Goal: Information Seeking & Learning: Understand process/instructions

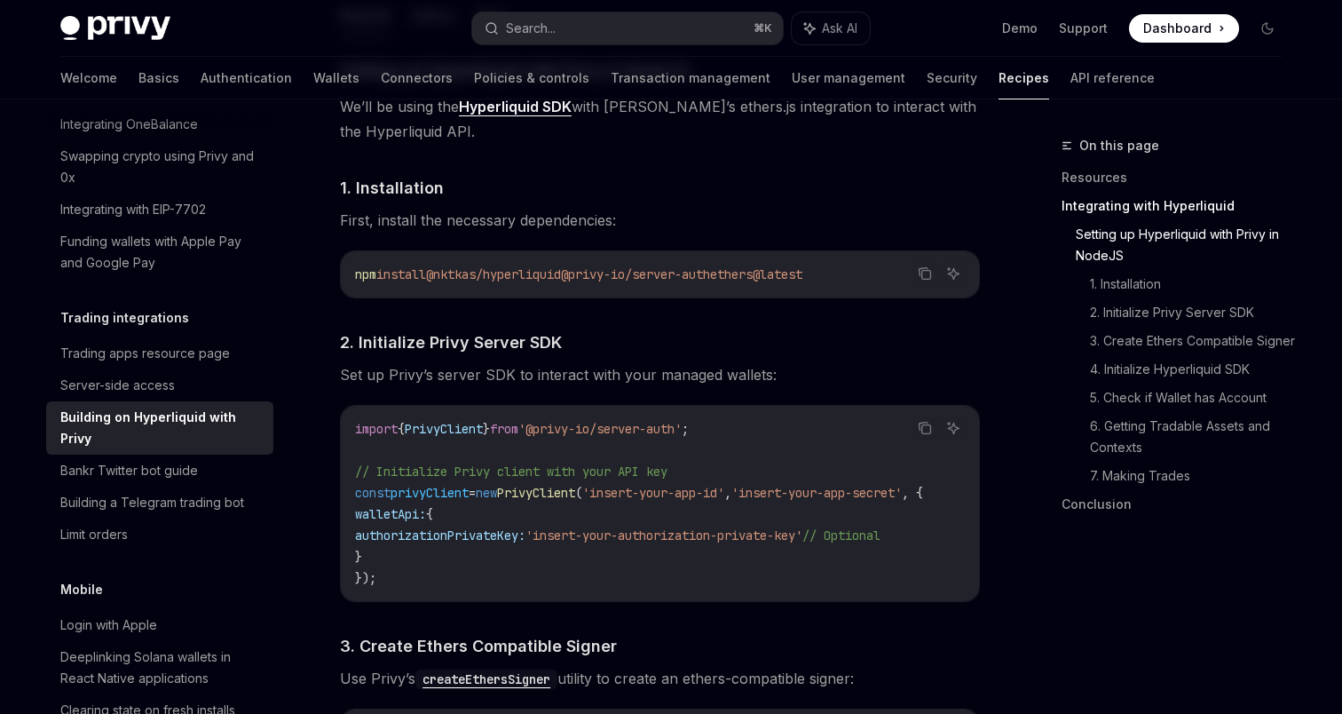
scroll to position [827, 0]
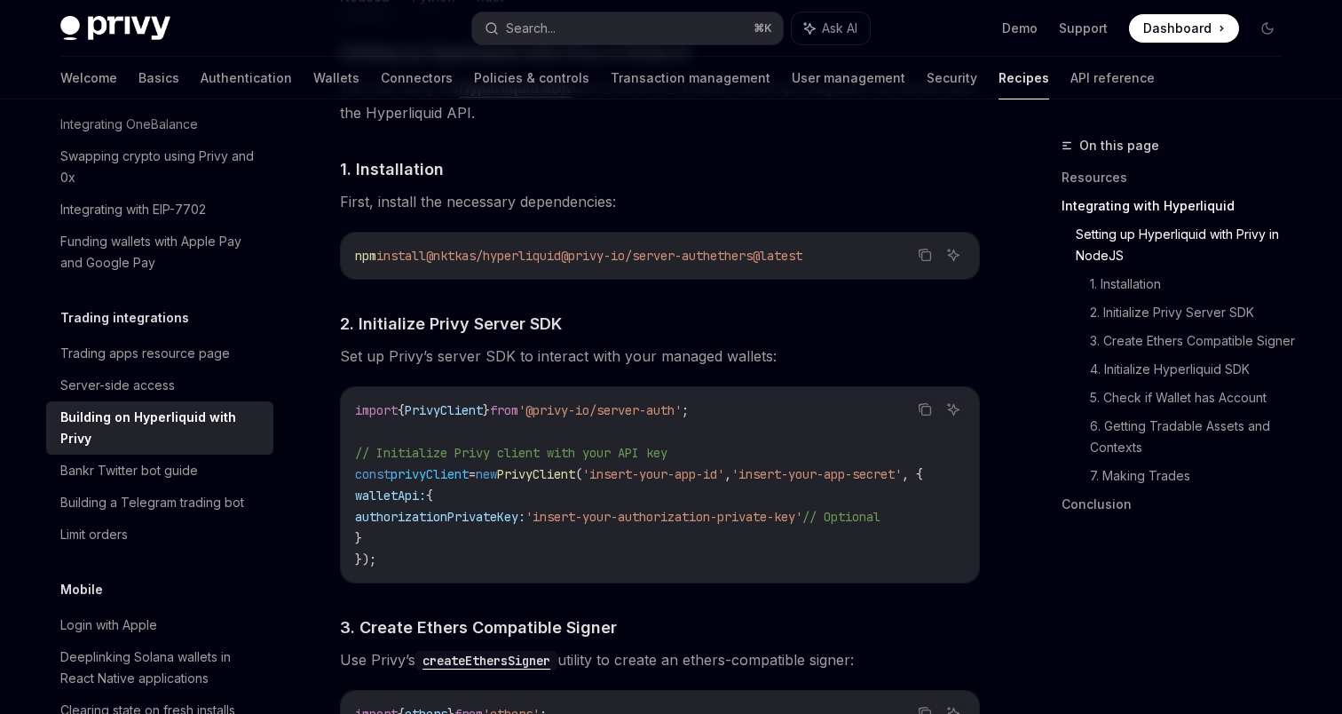
click at [452, 471] on span "privyClient" at bounding box center [430, 474] width 78 height 16
copy span "privyClient"
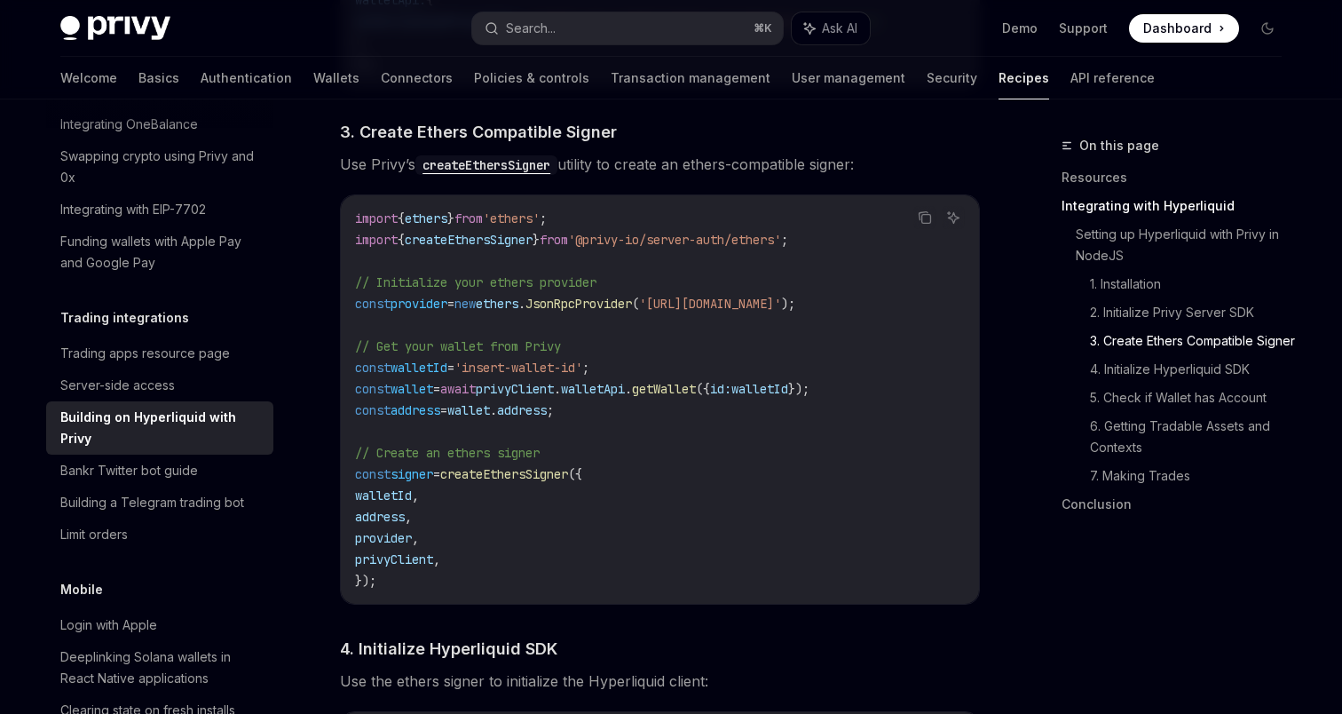
scroll to position [1325, 0]
click at [423, 391] on span "wallet" at bounding box center [412, 386] width 43 height 16
copy span "wallet"
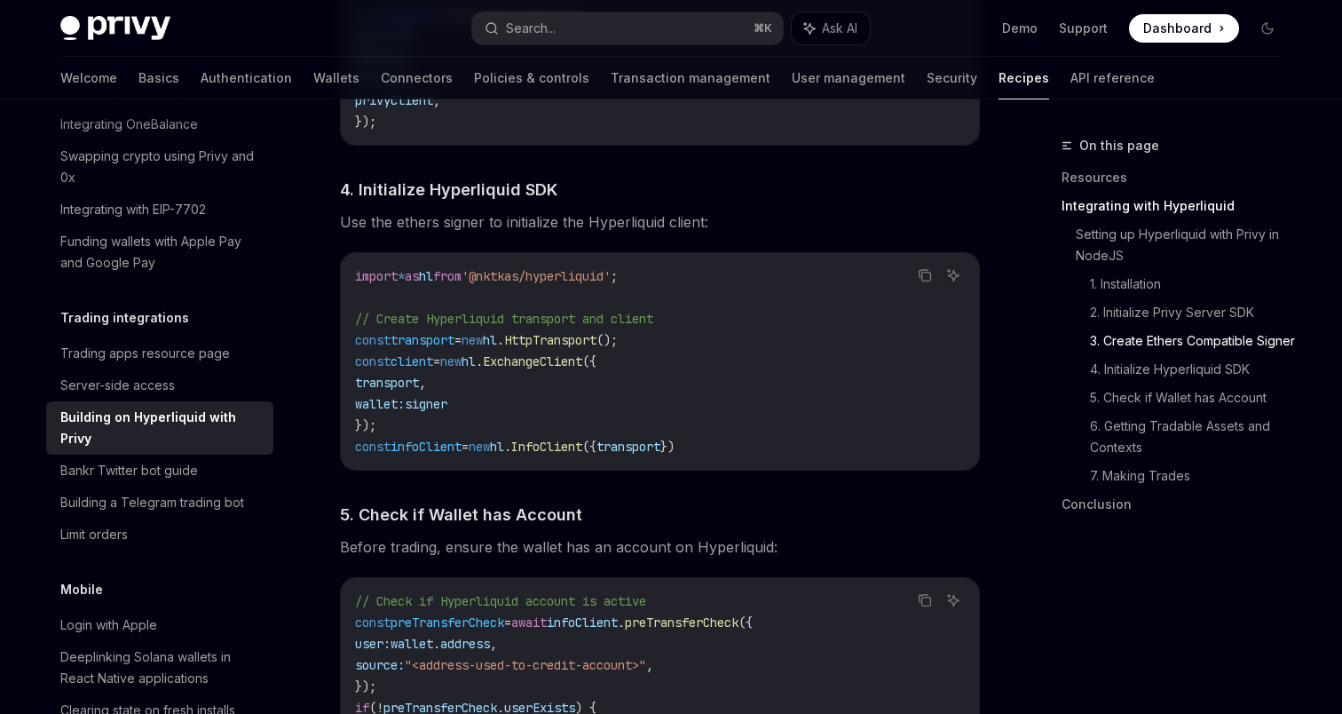
scroll to position [1792, 0]
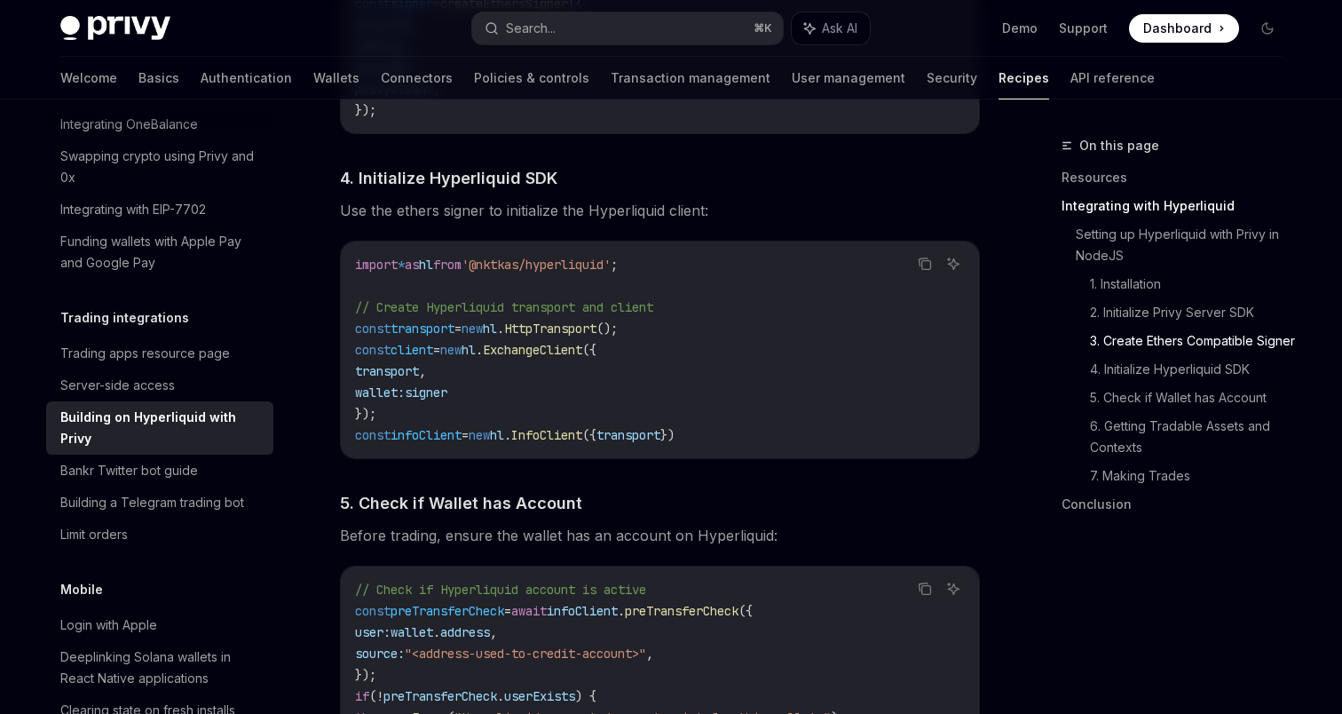
click at [445, 400] on span "signer" at bounding box center [426, 392] width 43 height 16
copy span "signer"
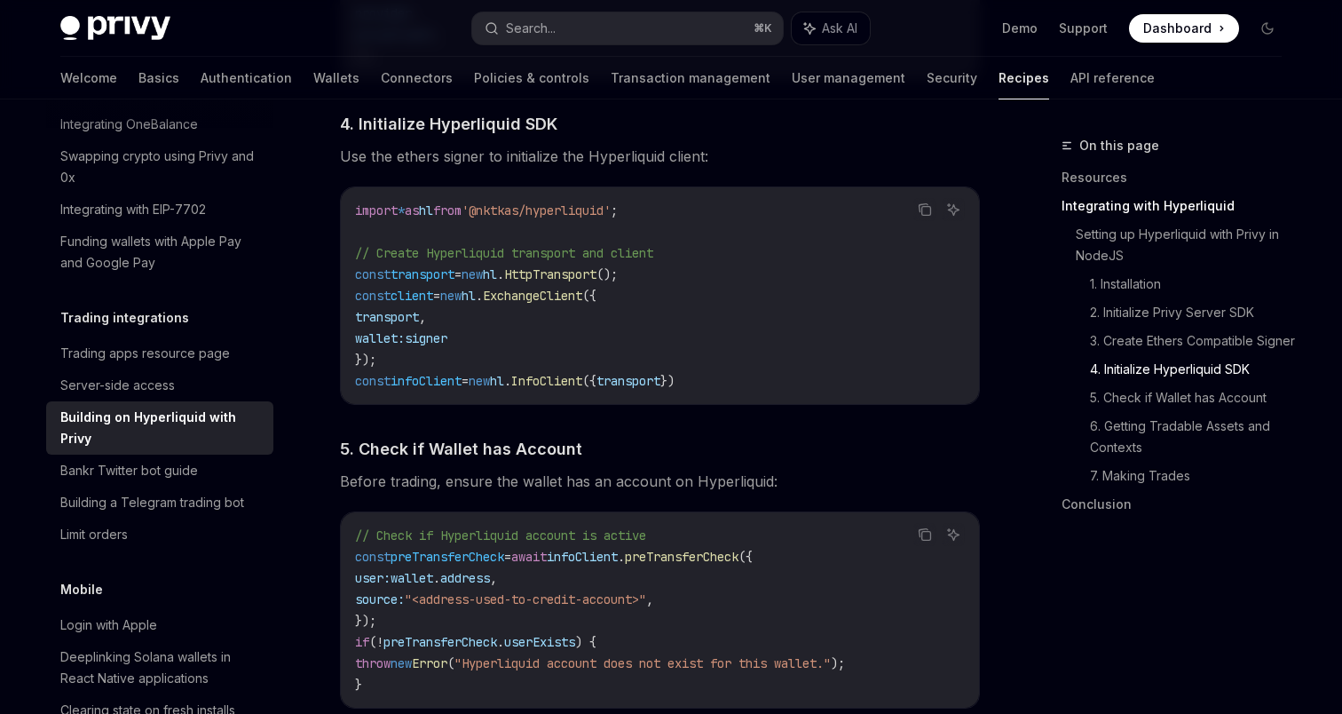
scroll to position [1847, 0]
click at [408, 324] on span "transport" at bounding box center [387, 316] width 64 height 16
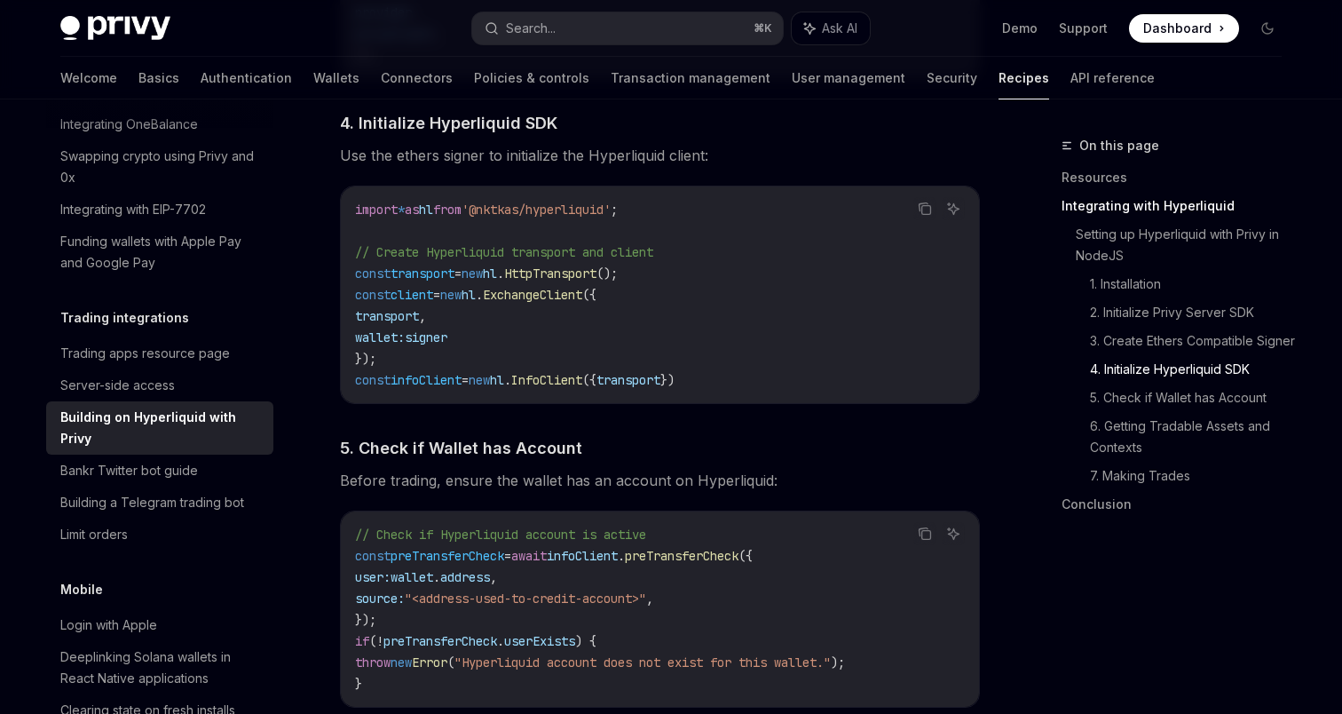
copy span "transport"
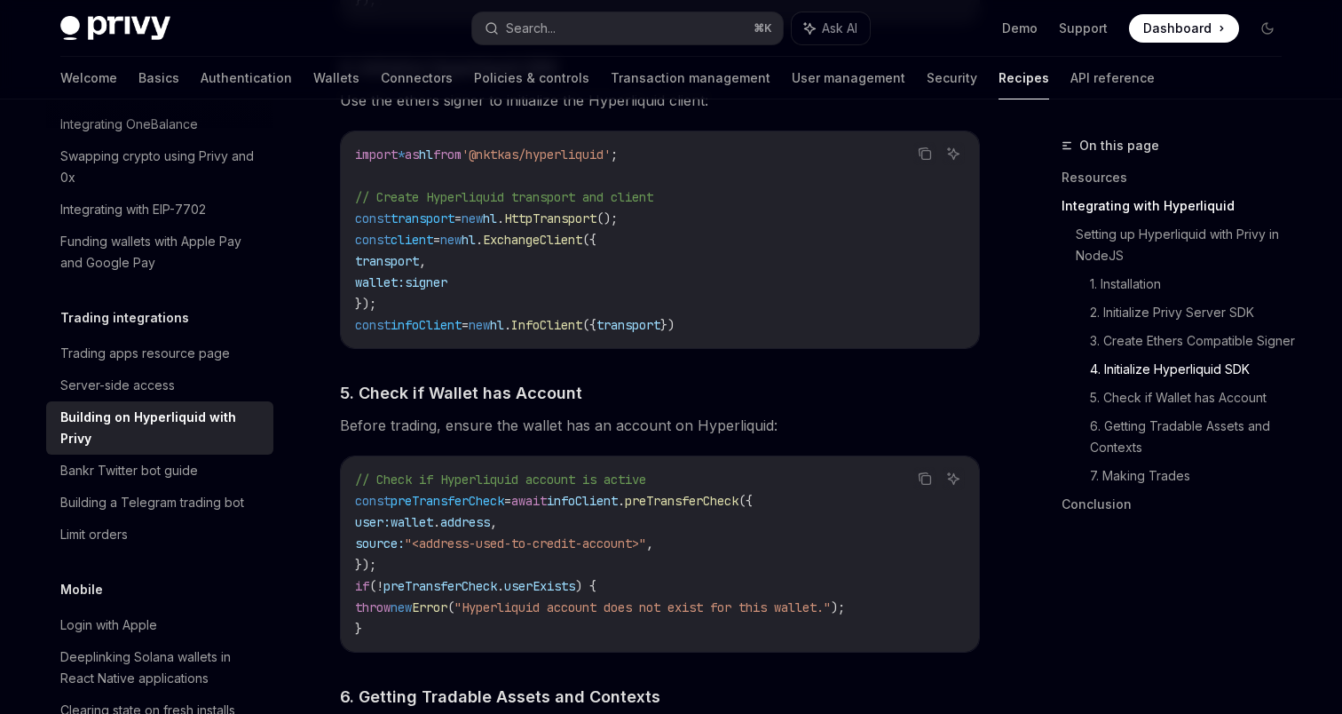
scroll to position [1908, 0]
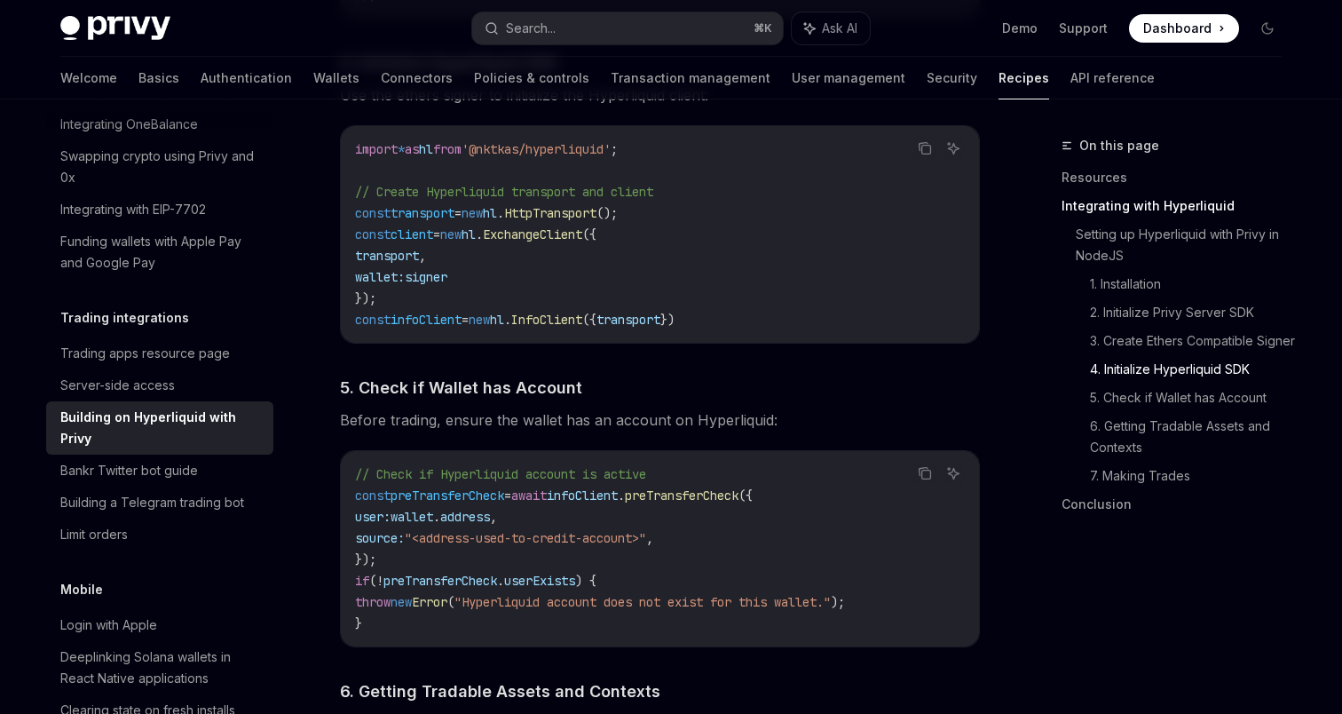
click at [411, 300] on code "import * as hl from '@nktkas/hyperliquid' ; // Create Hyperliquid transport and…" at bounding box center [660, 234] width 610 height 192
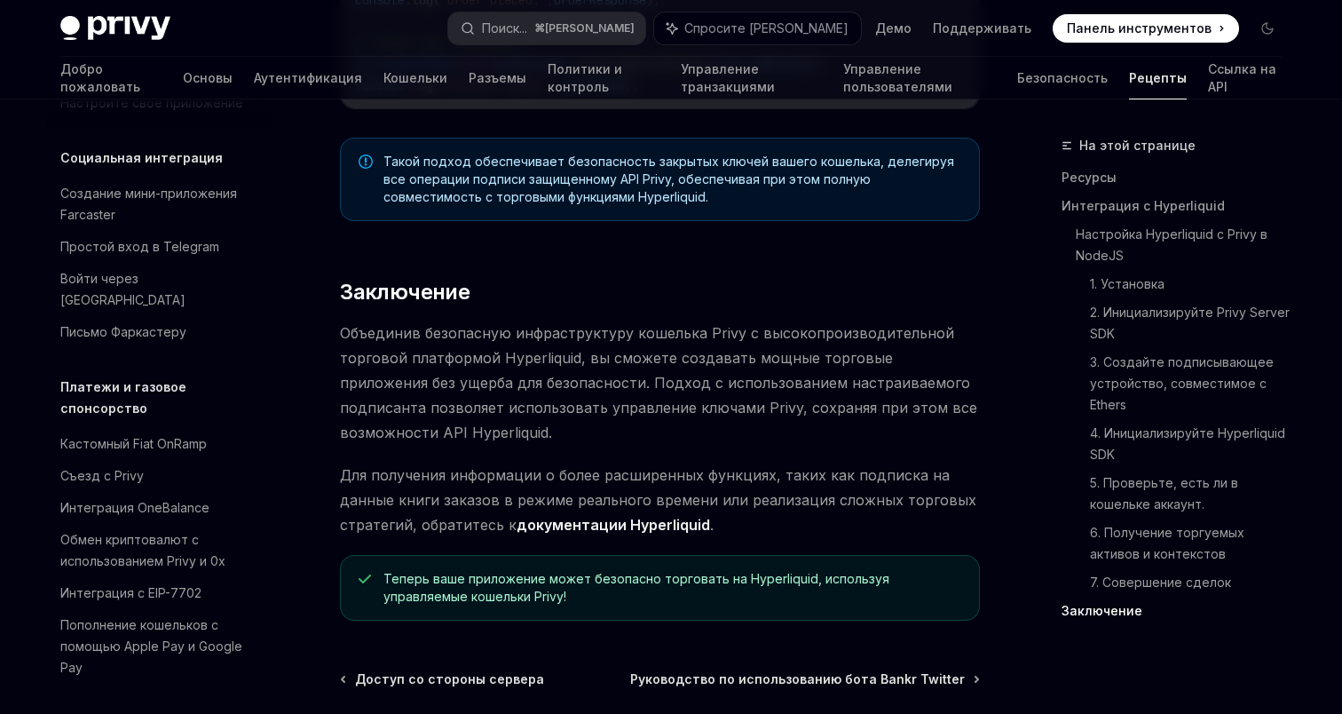
scroll to position [2022, 0]
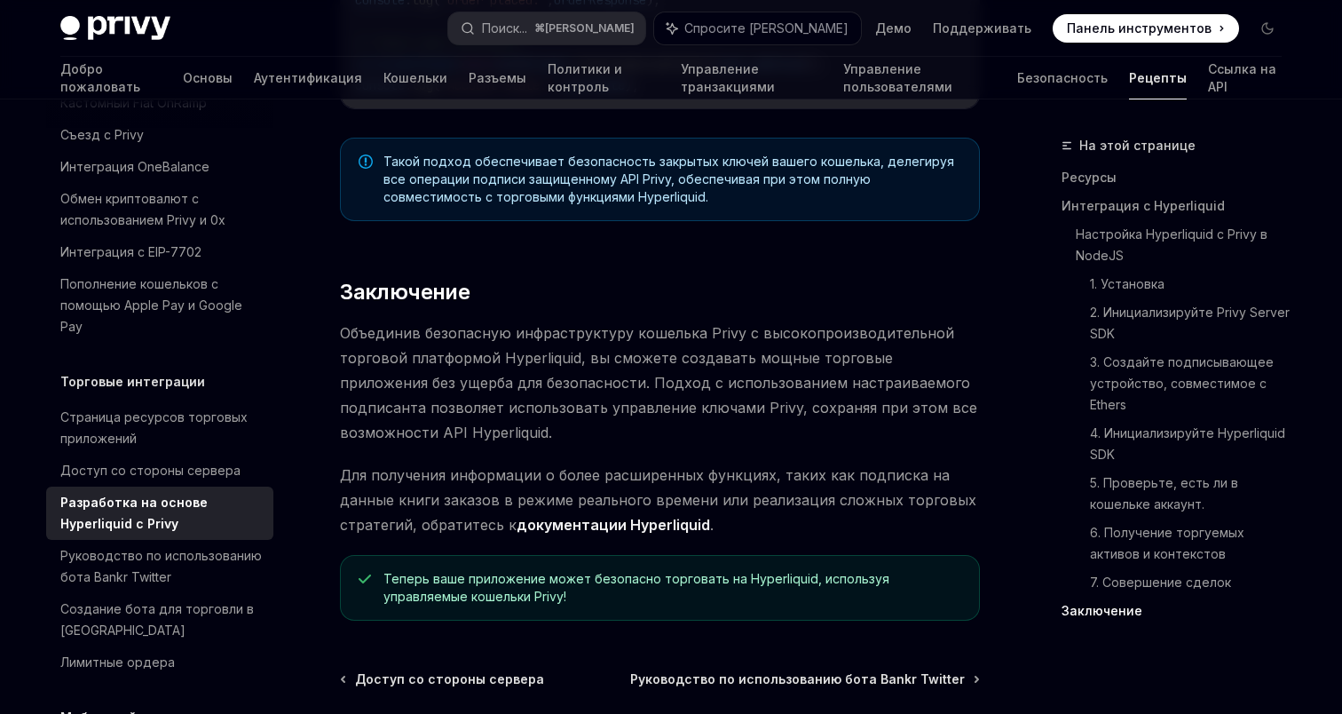
type textarea "*"
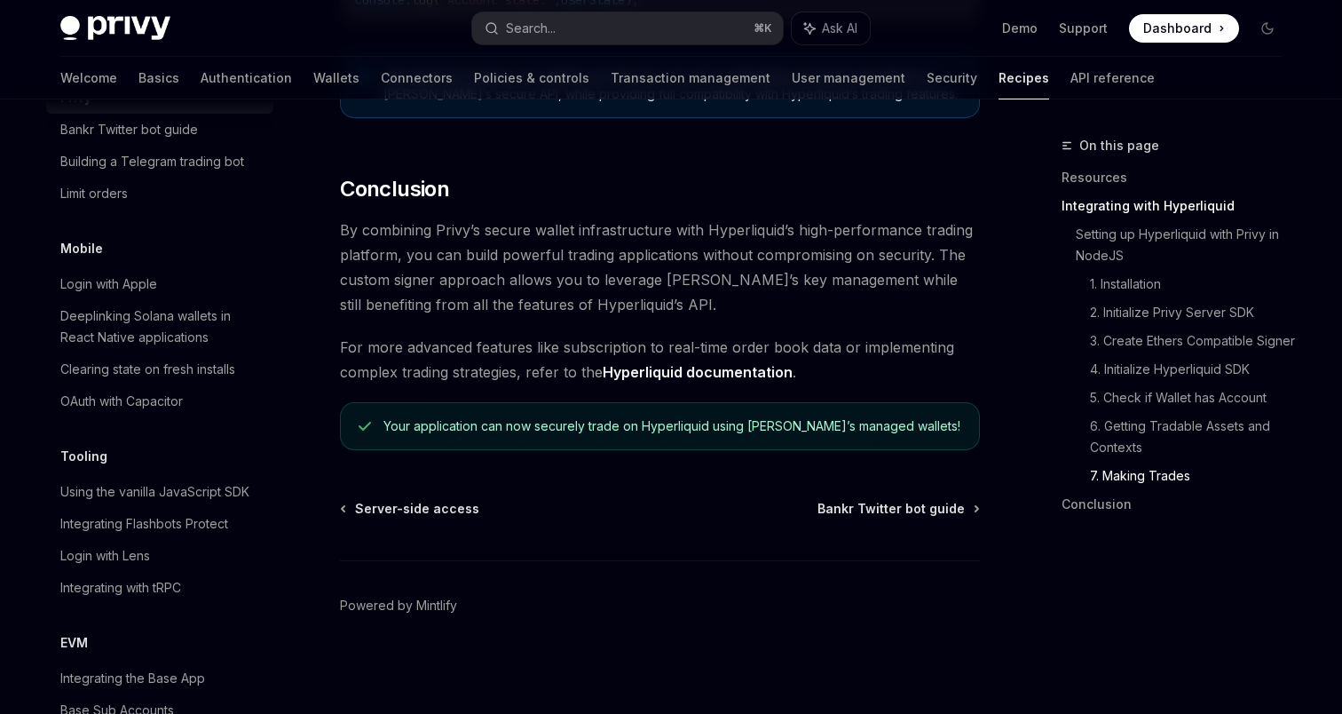
scroll to position [1681, 0]
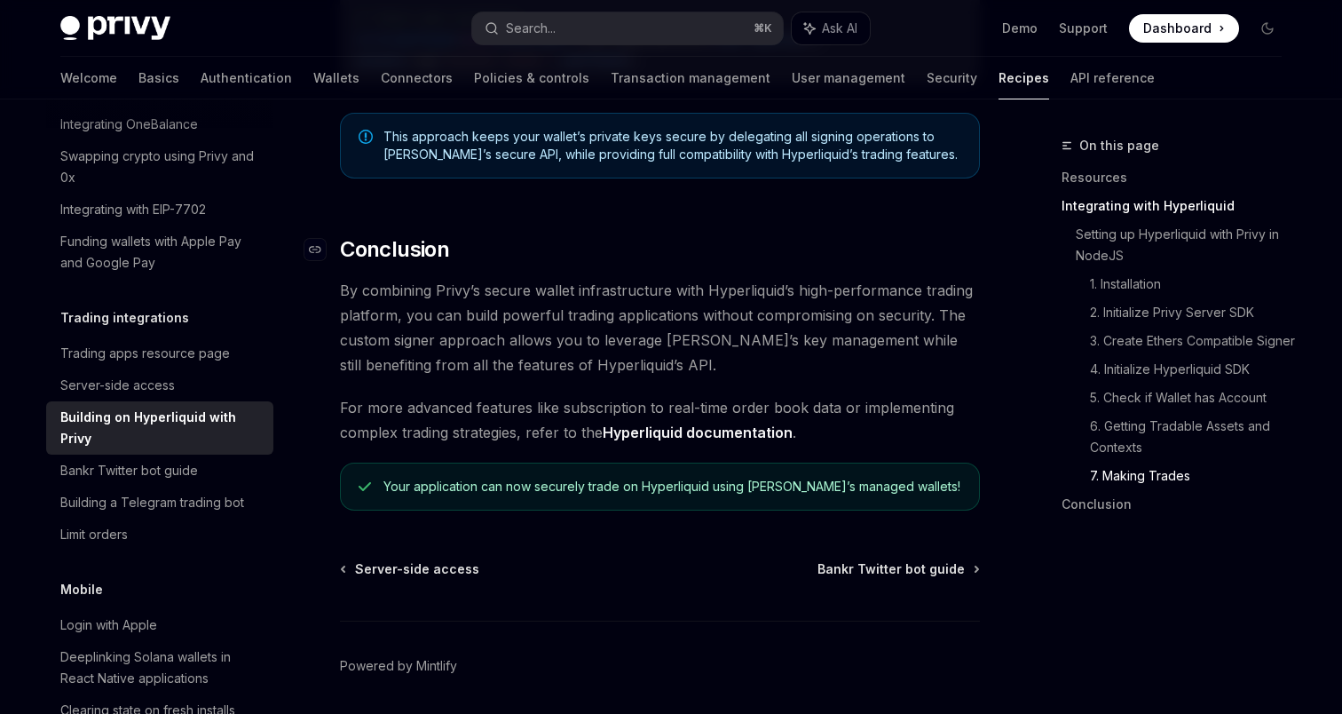
click at [817, 264] on h2 "​ Conclusion" at bounding box center [660, 249] width 640 height 28
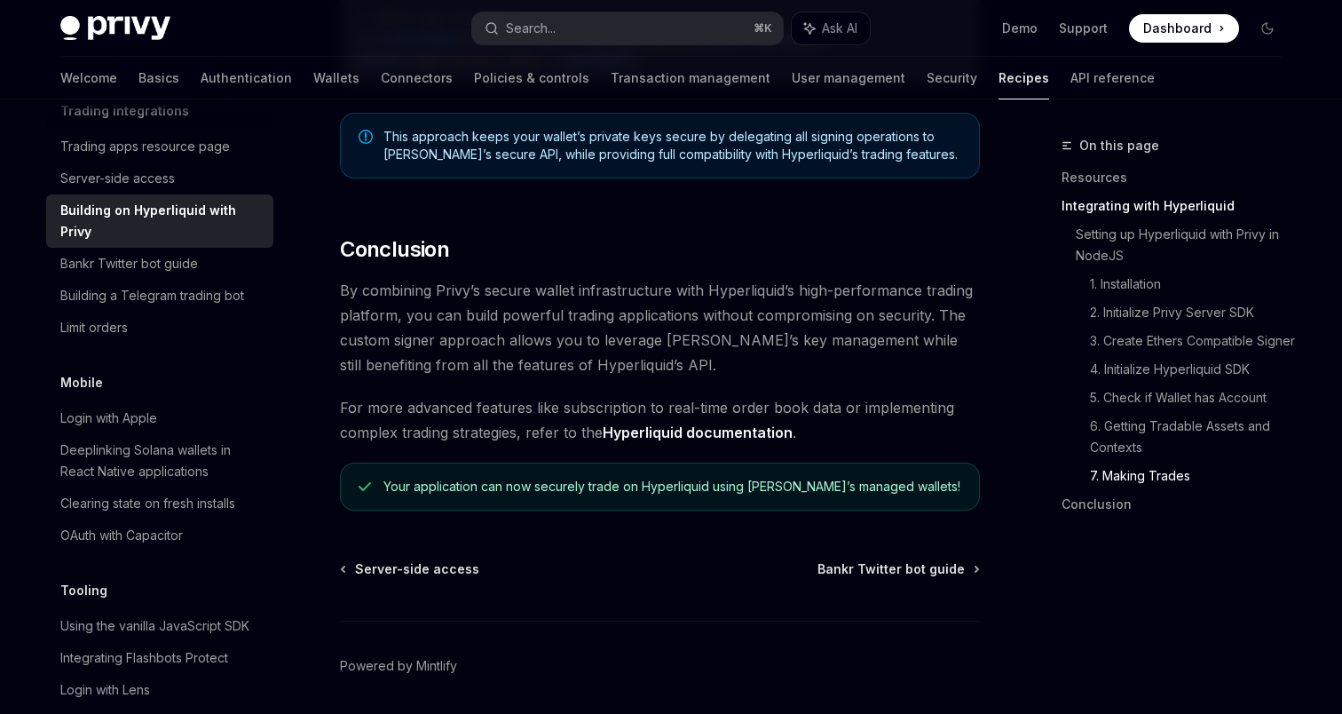
scroll to position [1950, 0]
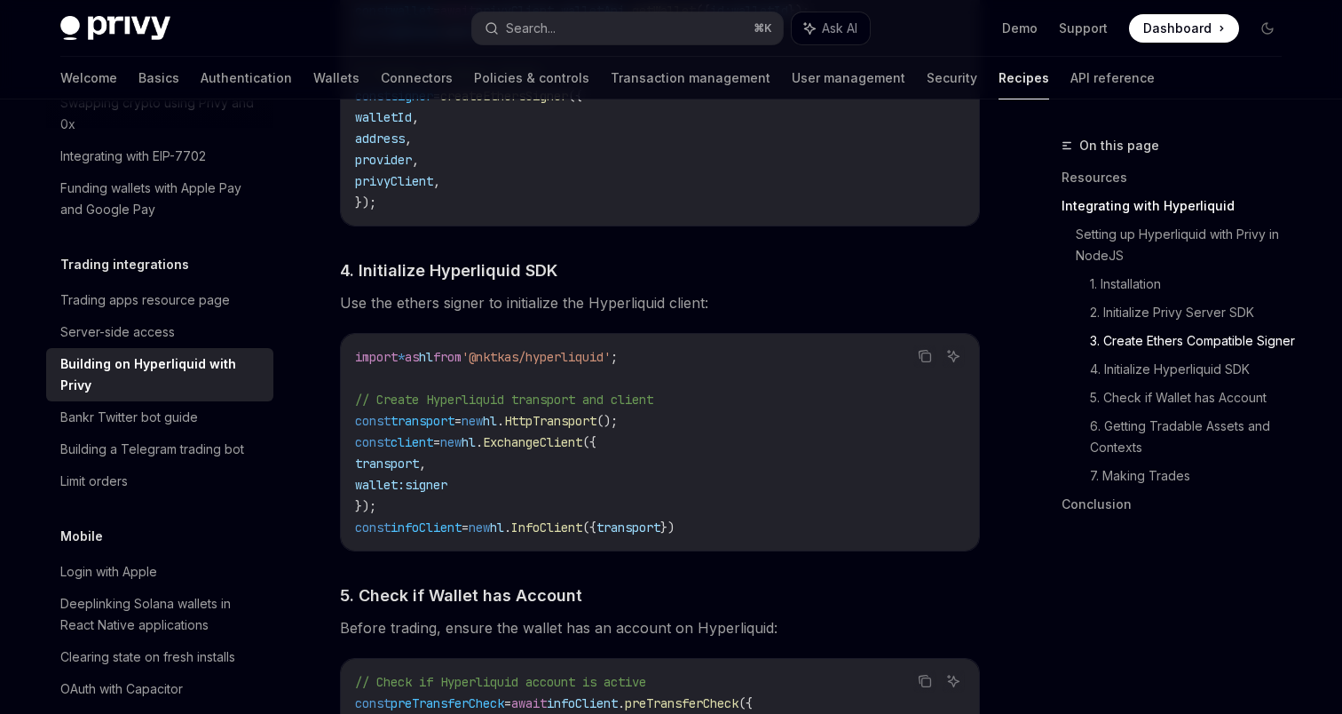
scroll to position [1702, 0]
click at [534, 363] on span "'@nktkas/hyperliquid'" at bounding box center [536, 355] width 149 height 16
drag, startPoint x: 534, startPoint y: 363, endPoint x: 605, endPoint y: 363, distance: 71.0
click at [605, 363] on span "'@nktkas/hyperliquid'" at bounding box center [536, 355] width 149 height 16
copy span "nktkas/hyperliquid"
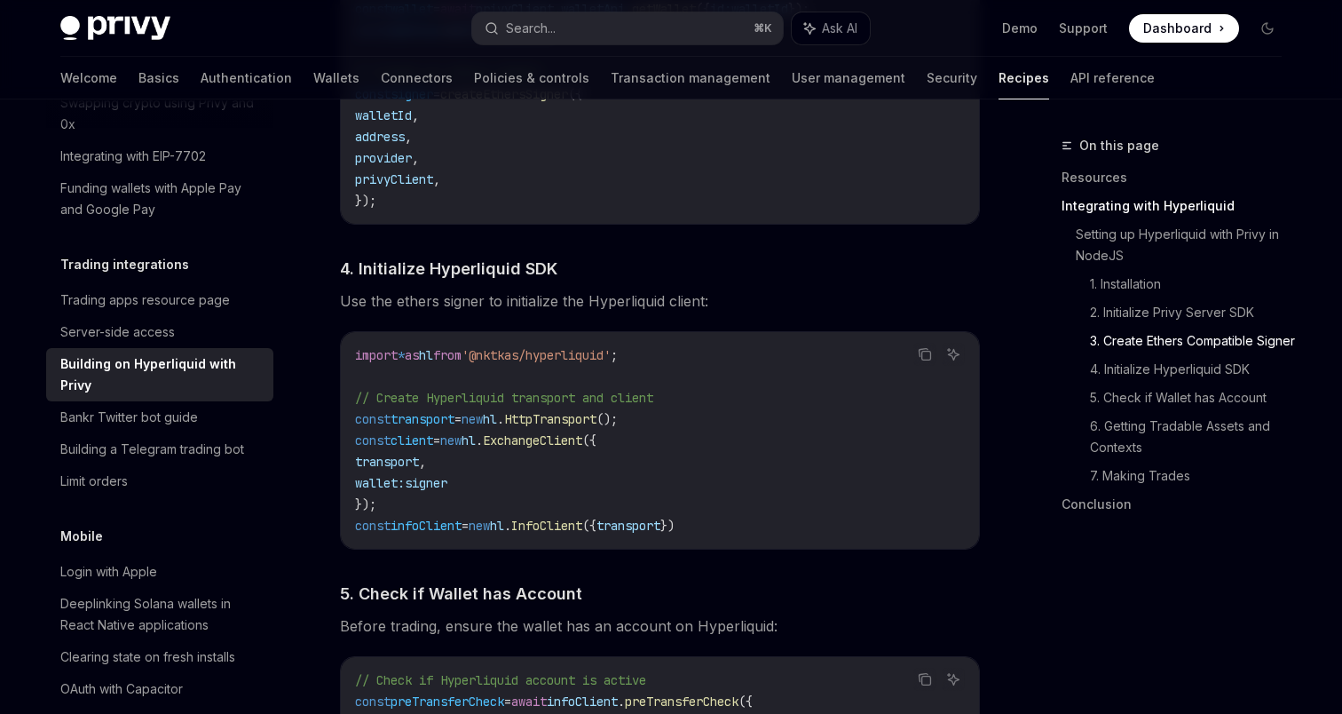
click at [556, 447] on span "ExchangeClient" at bounding box center [532, 440] width 99 height 16
copy span "ExchangeClient"
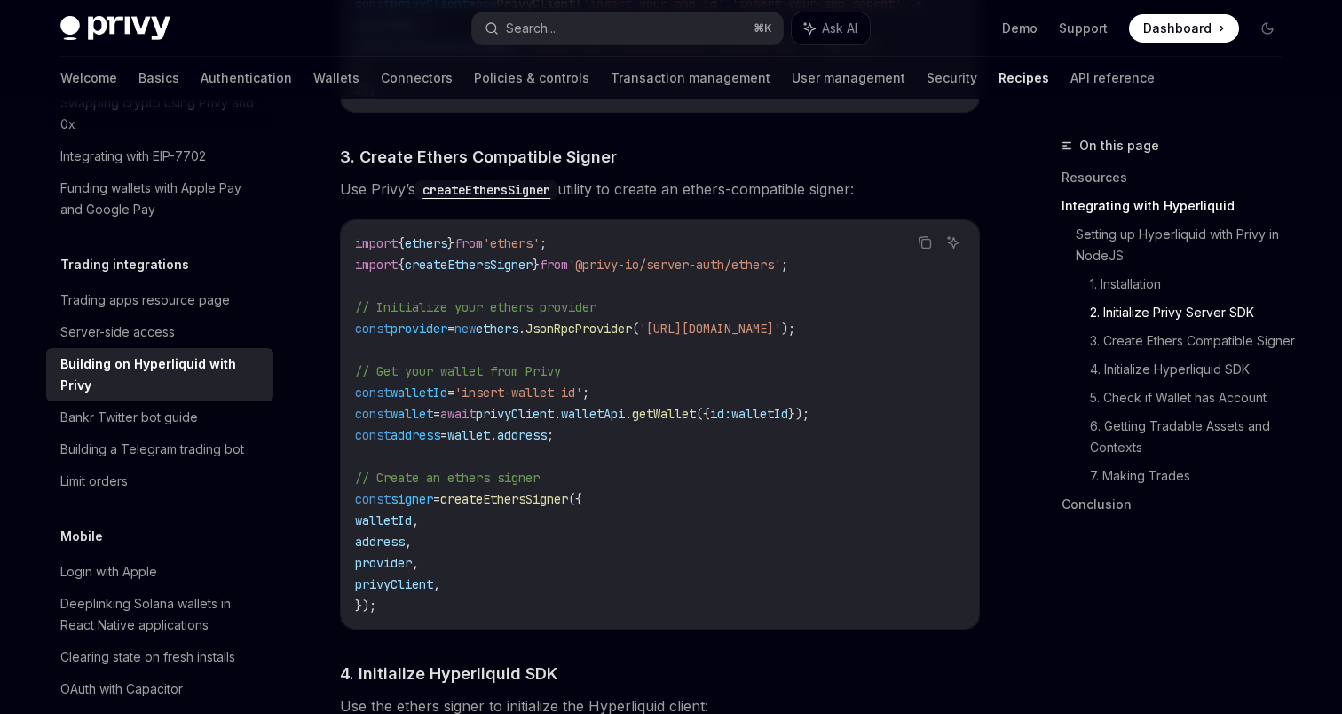
scroll to position [1298, 0]
click at [135, 13] on div "Privy Docs home page Search... ⌘ K Ask AI Demo Support Dashboard Dashboard Sear…" at bounding box center [671, 28] width 1222 height 57
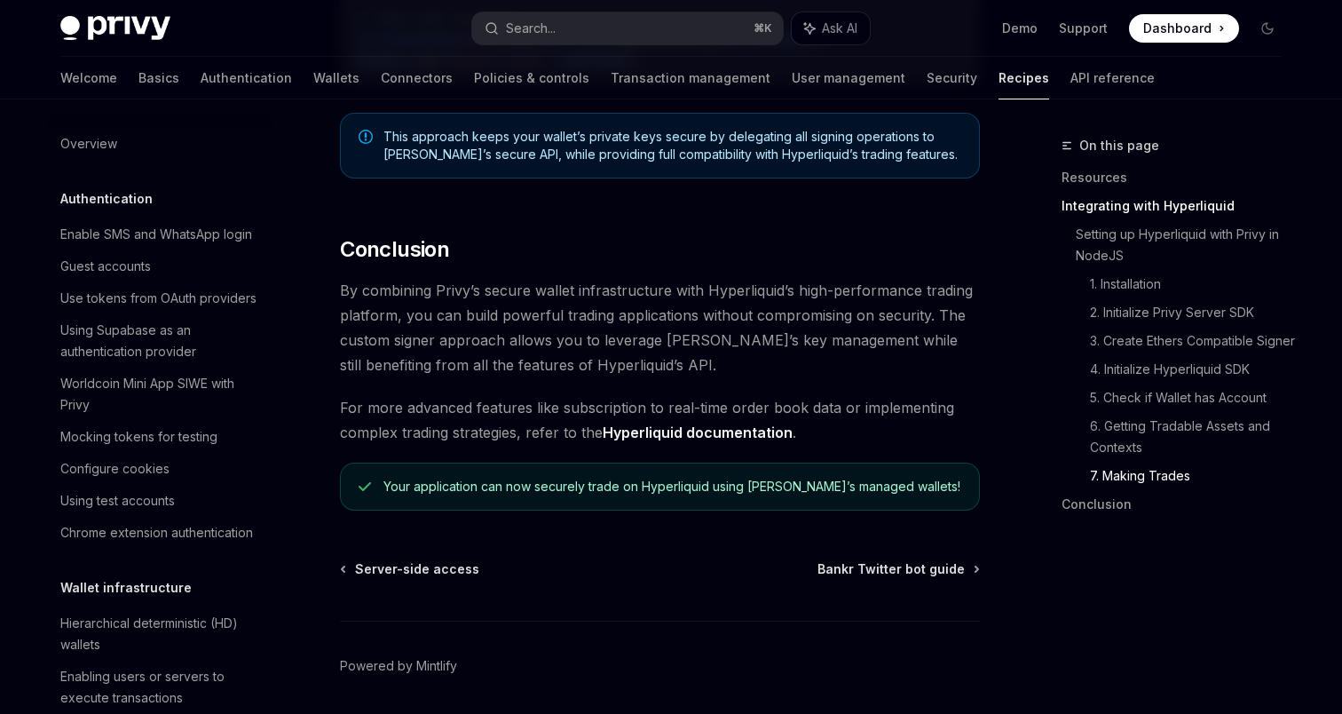
scroll to position [1950, 0]
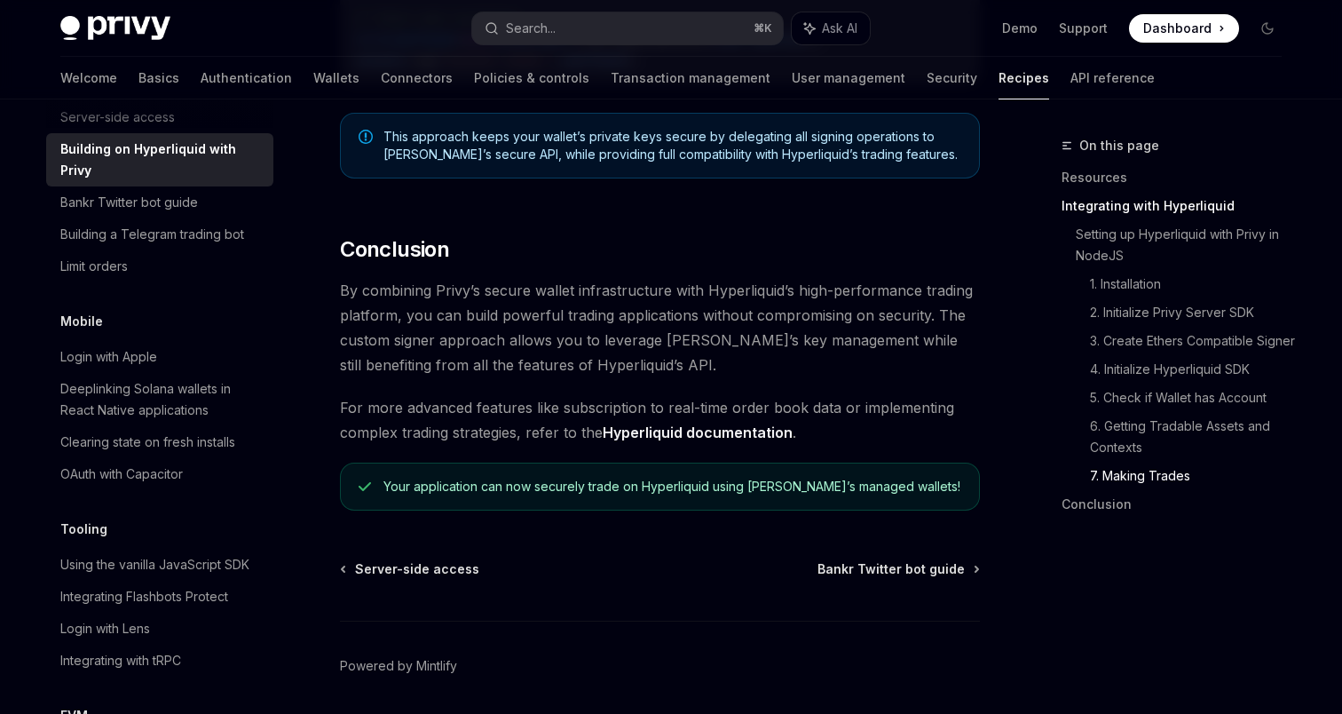
click at [139, 42] on div "Privy Docs home page Search... ⌘ K Ask AI Demo Support Dashboard Dashboard Sear…" at bounding box center [671, 28] width 1222 height 57
click at [114, 23] on img at bounding box center [115, 28] width 110 height 25
type textarea "*"
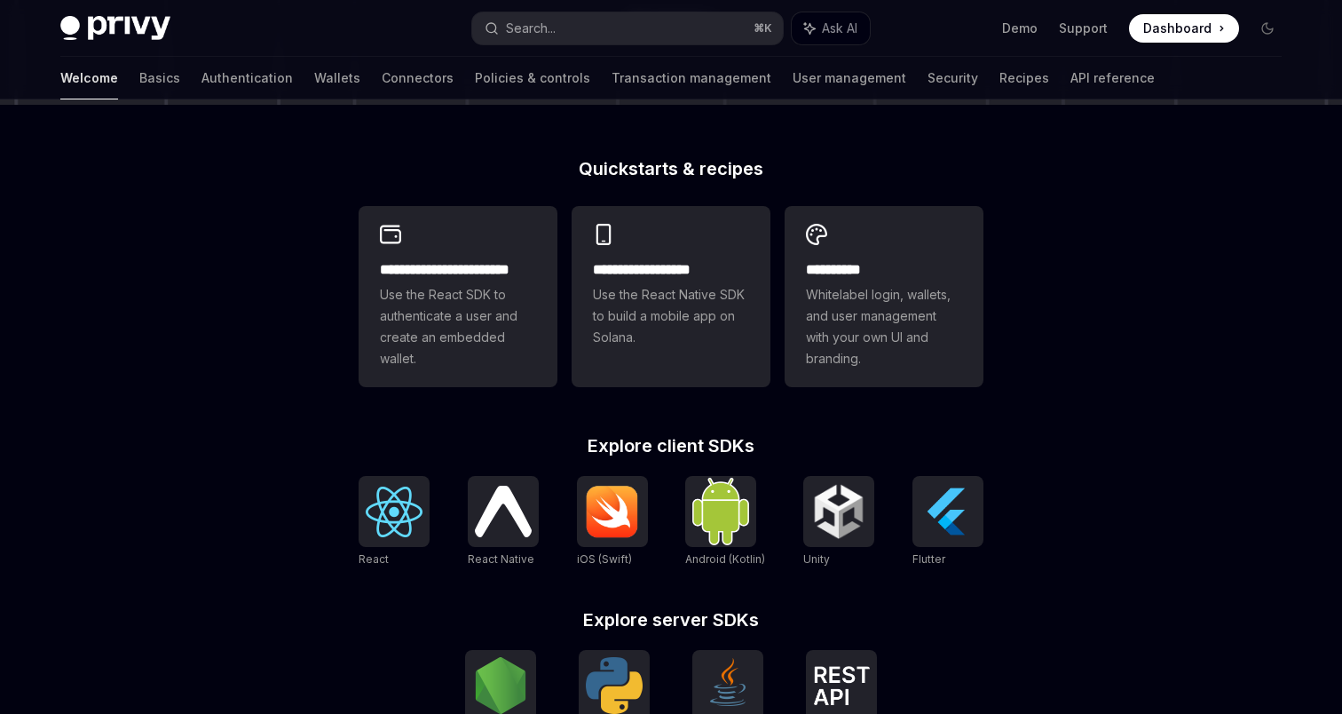
scroll to position [444, 0]
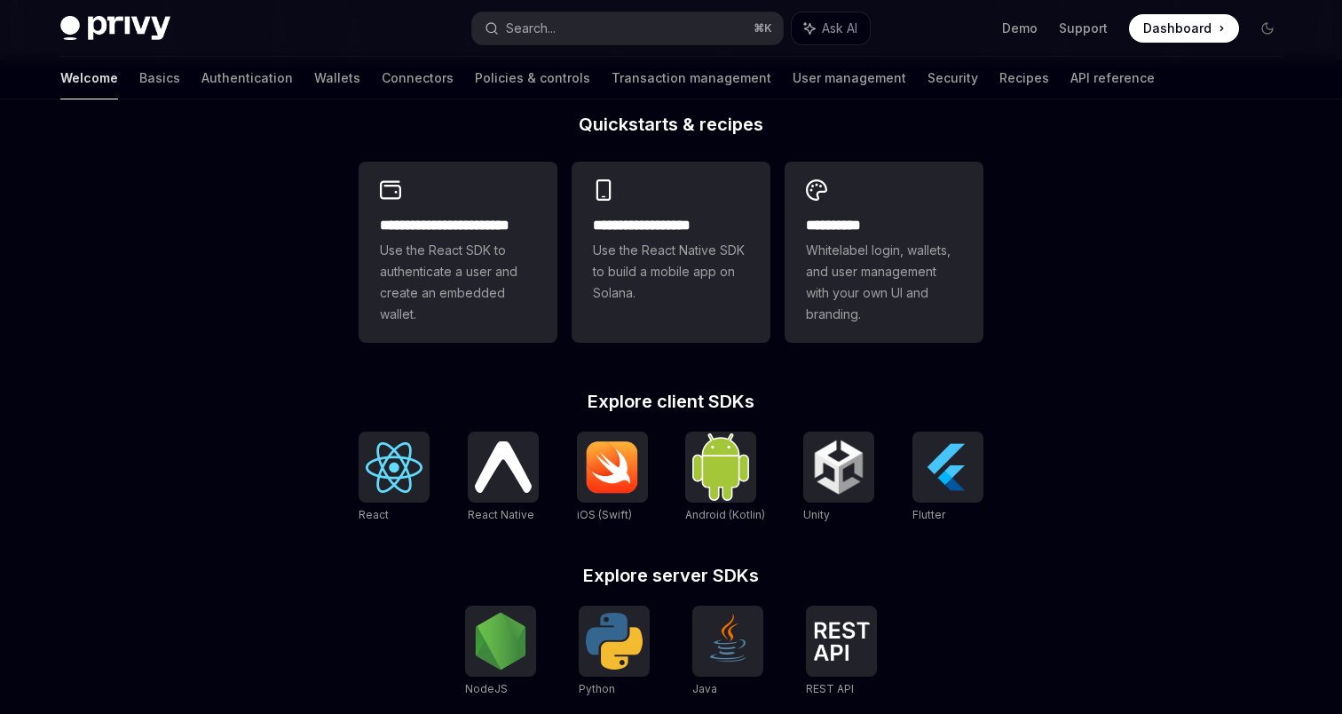
click at [600, 502] on link "iOS (Swift)" at bounding box center [612, 477] width 71 height 92
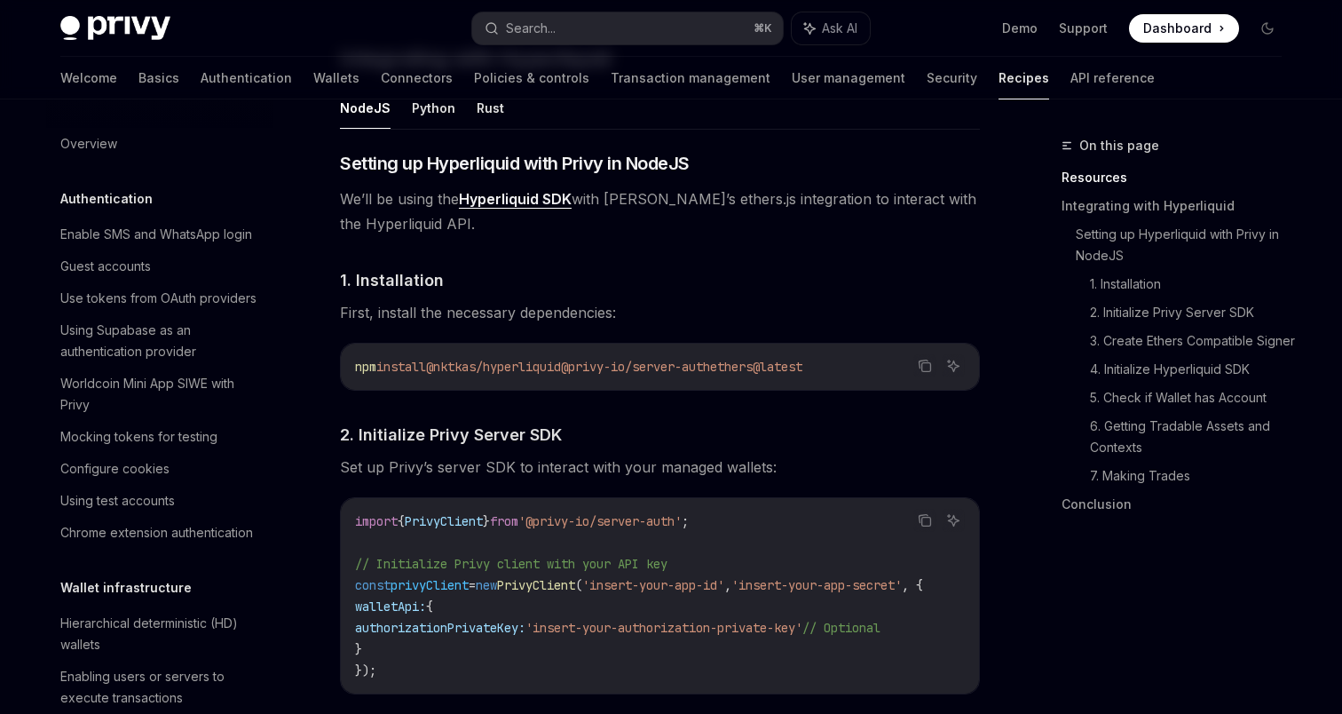
scroll to position [1681, 0]
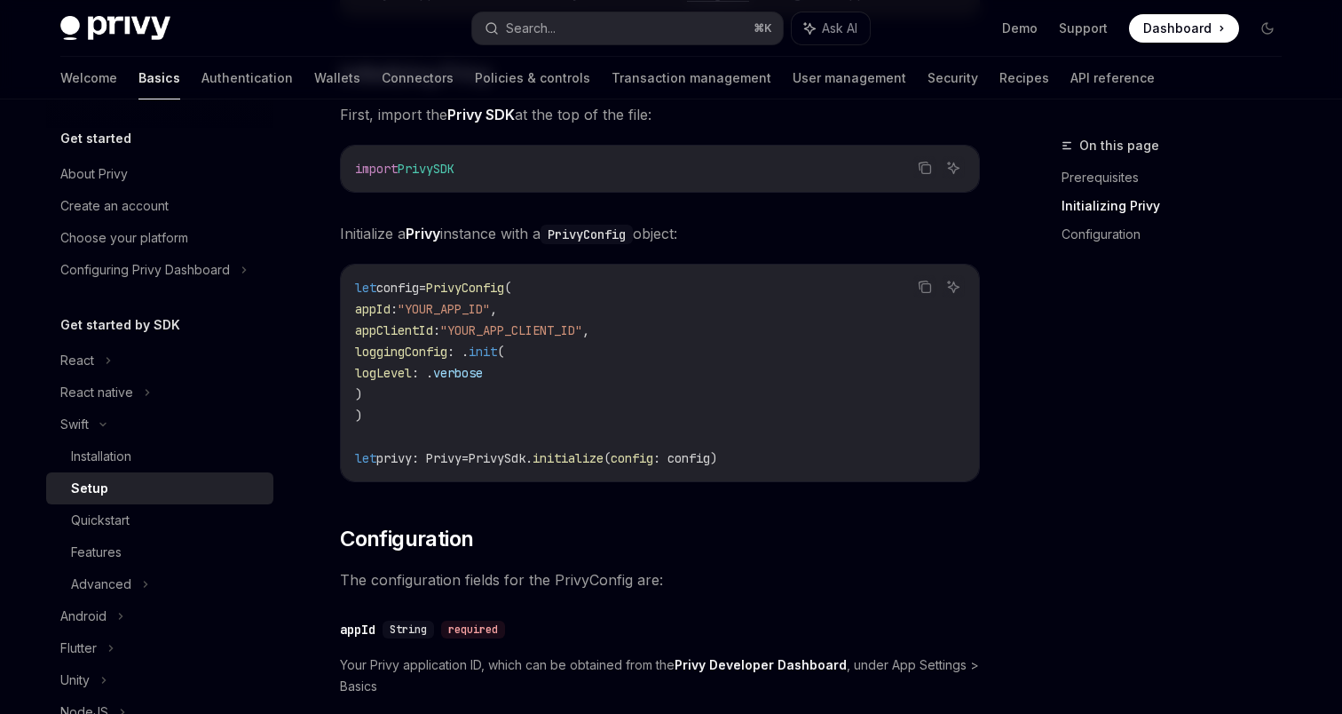
scroll to position [397, 0]
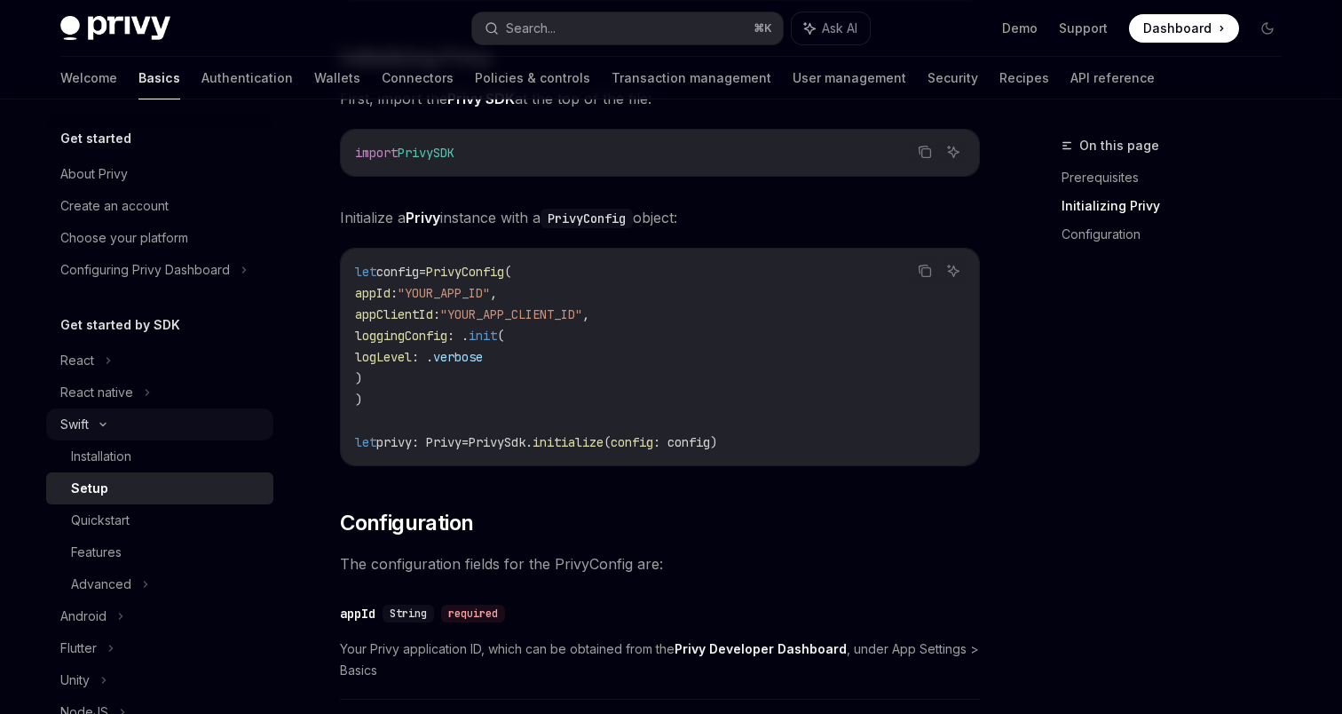
click at [77, 423] on div "Swift" at bounding box center [74, 424] width 28 height 21
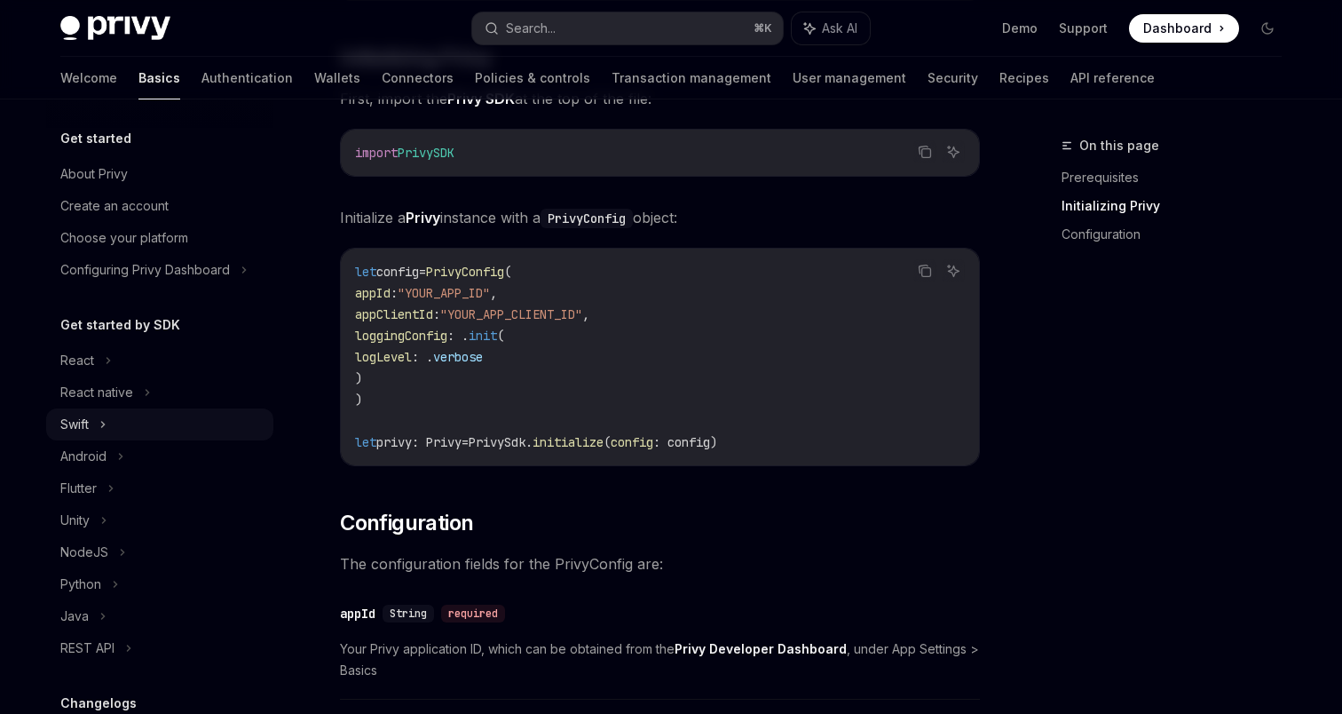
click at [80, 423] on div "Swift" at bounding box center [74, 424] width 28 height 21
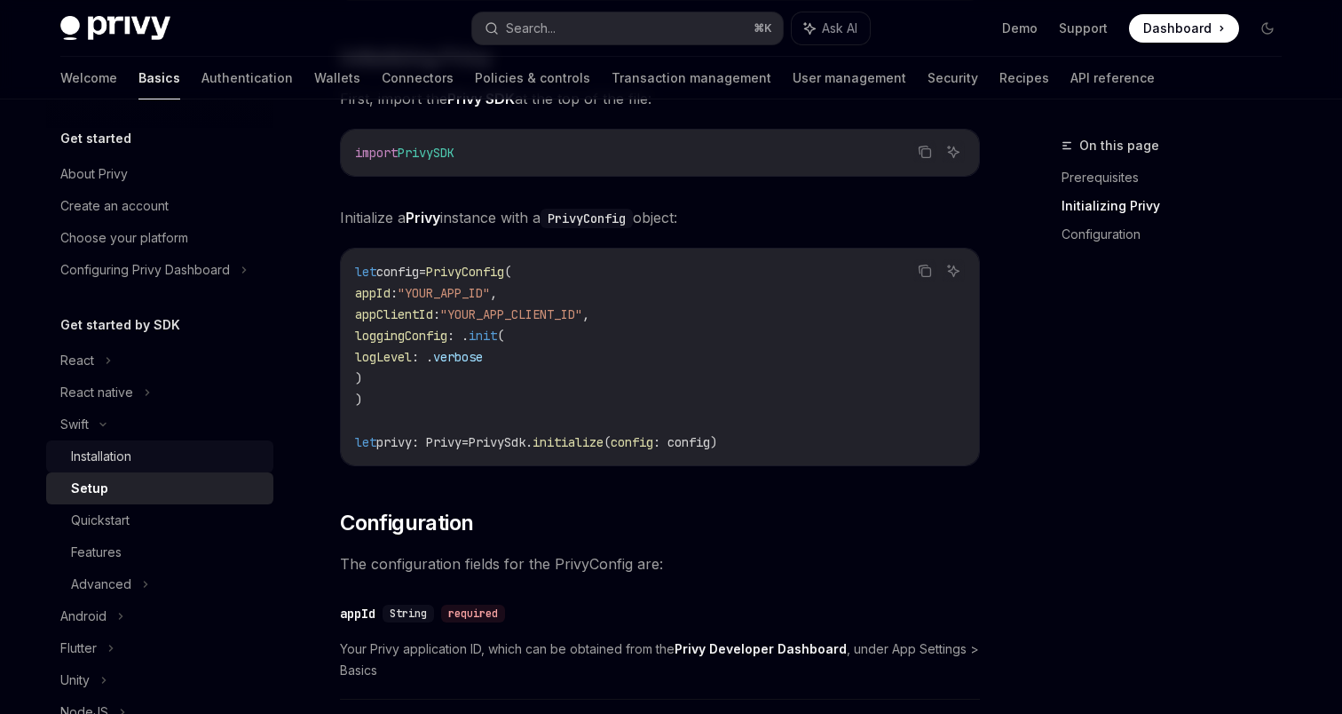
click at [99, 451] on div "Installation" at bounding box center [101, 456] width 60 height 21
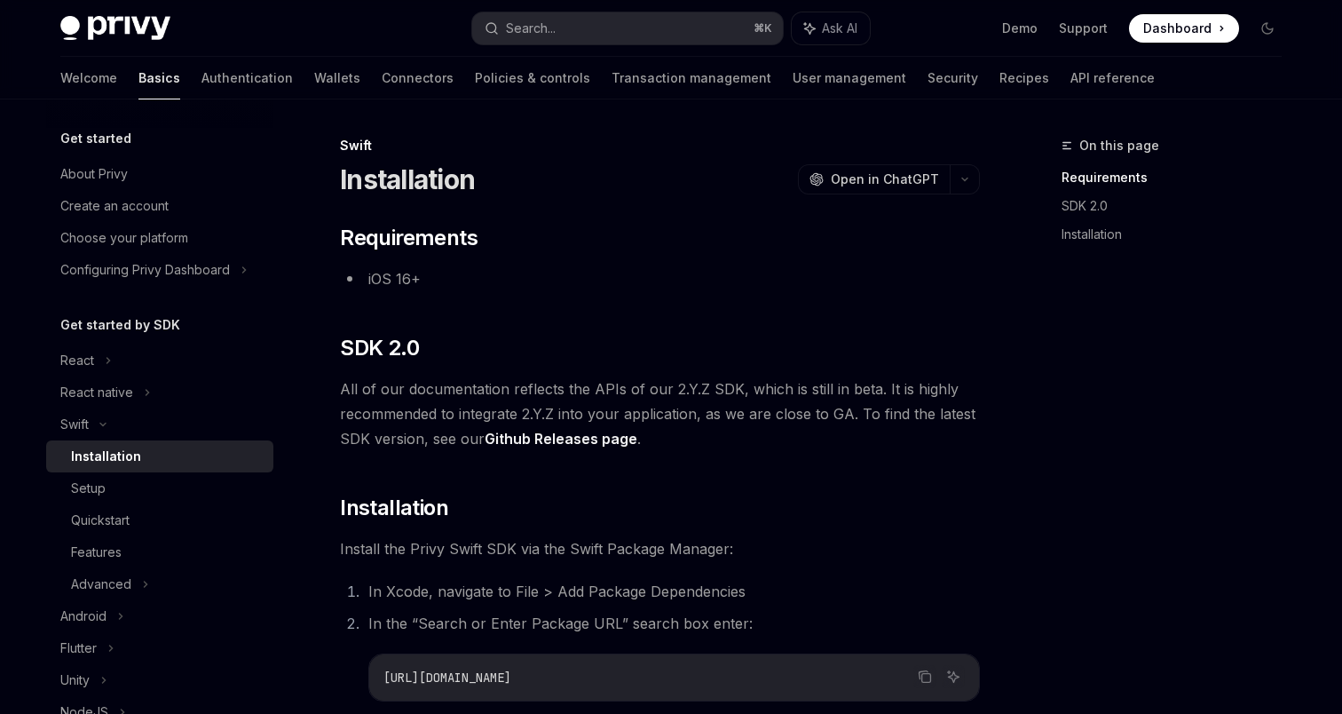
scroll to position [305, 0]
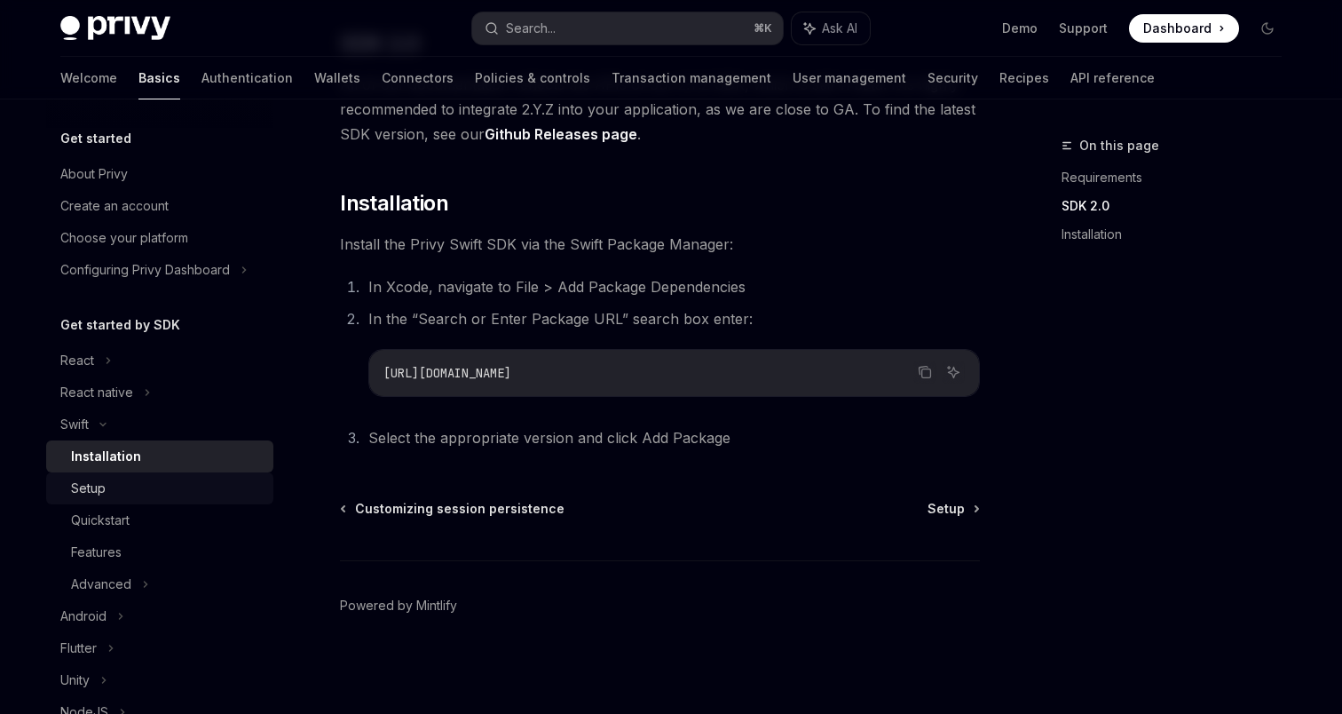
click at [97, 487] on div "Setup" at bounding box center [88, 488] width 35 height 21
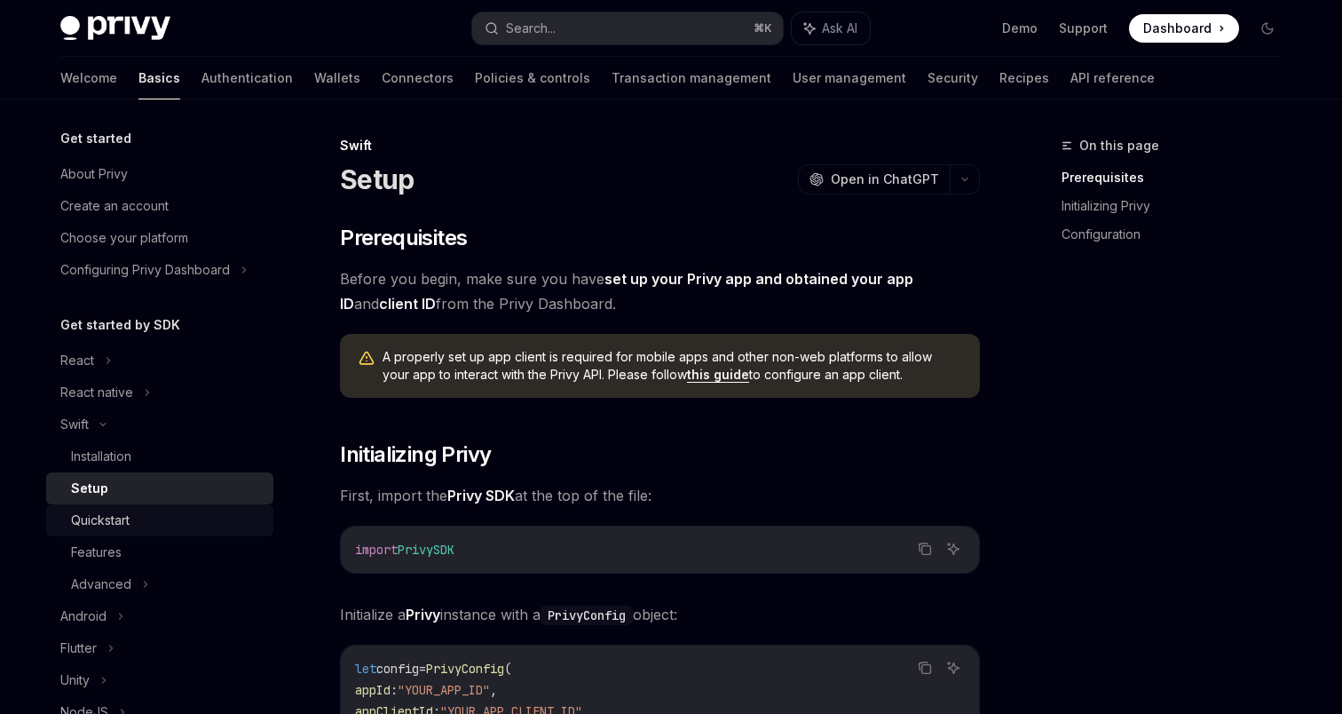
click at [102, 518] on div "Quickstart" at bounding box center [100, 520] width 59 height 21
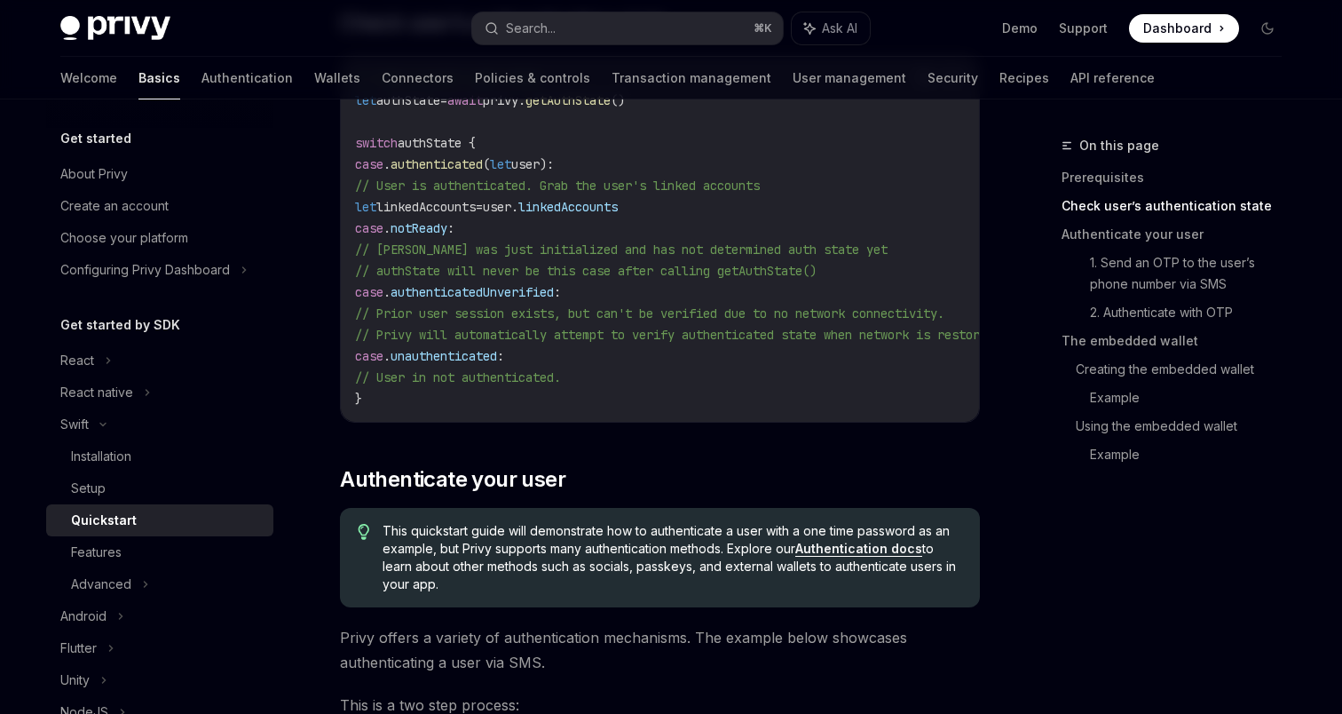
scroll to position [405, 0]
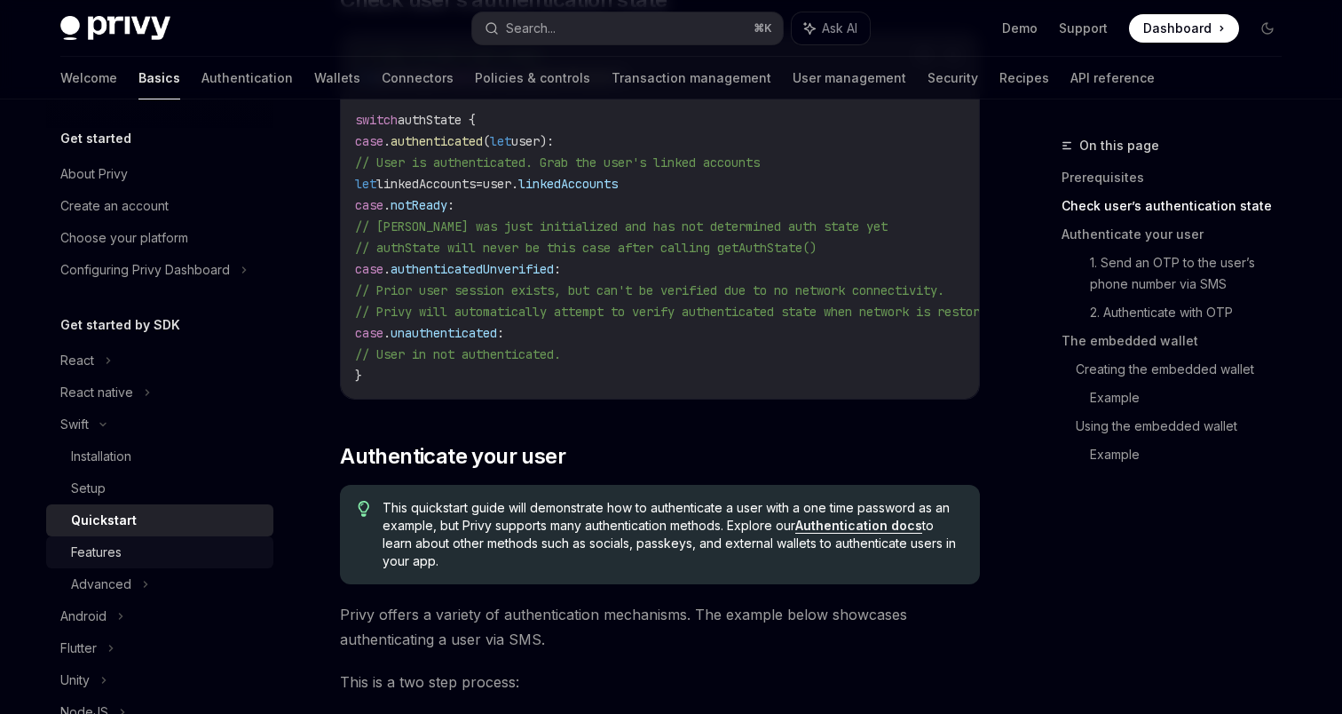
click at [98, 558] on div "Features" at bounding box center [96, 552] width 51 height 21
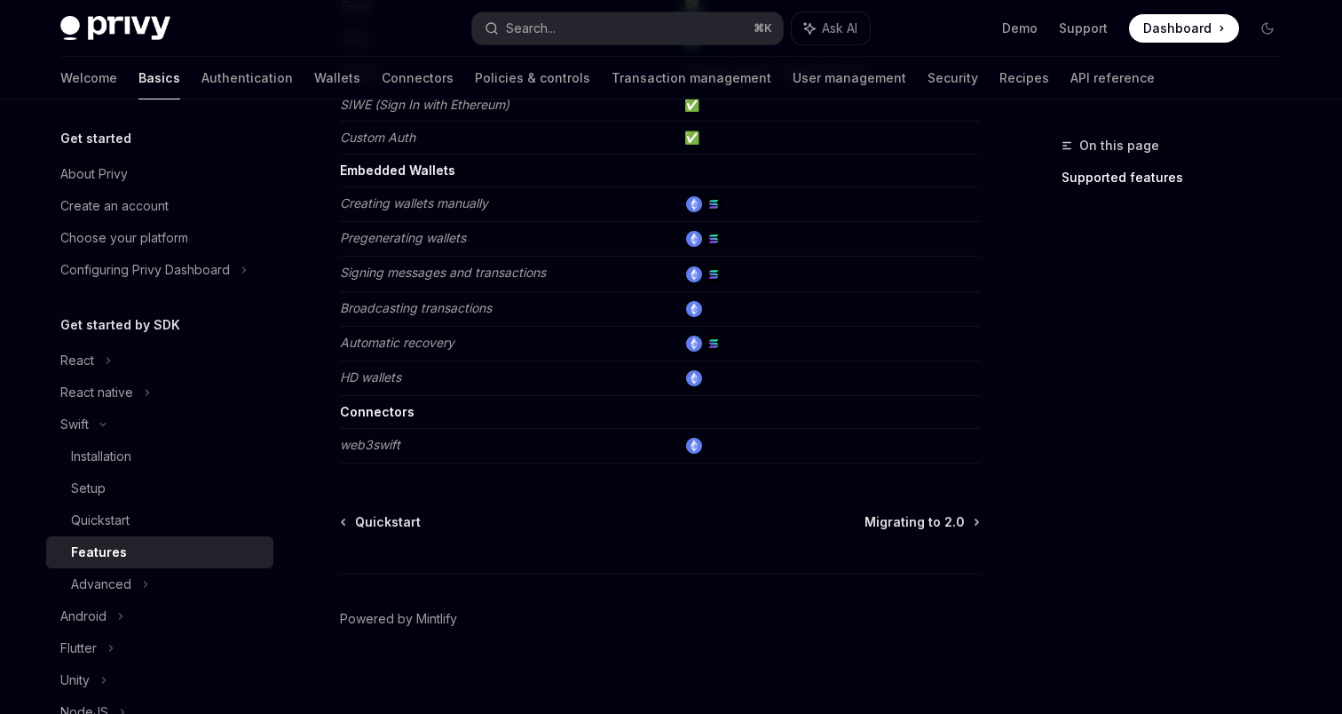
scroll to position [354, 0]
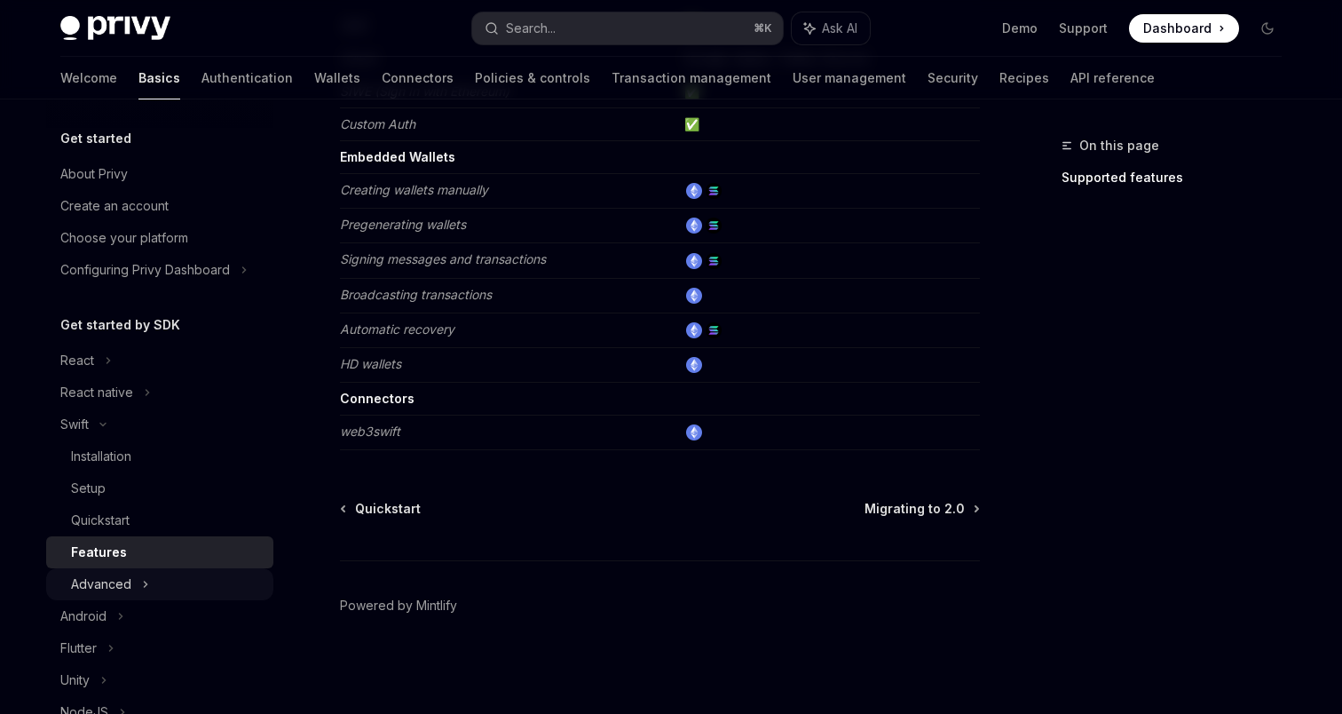
click at [94, 597] on div "Advanced" at bounding box center [159, 584] width 227 height 32
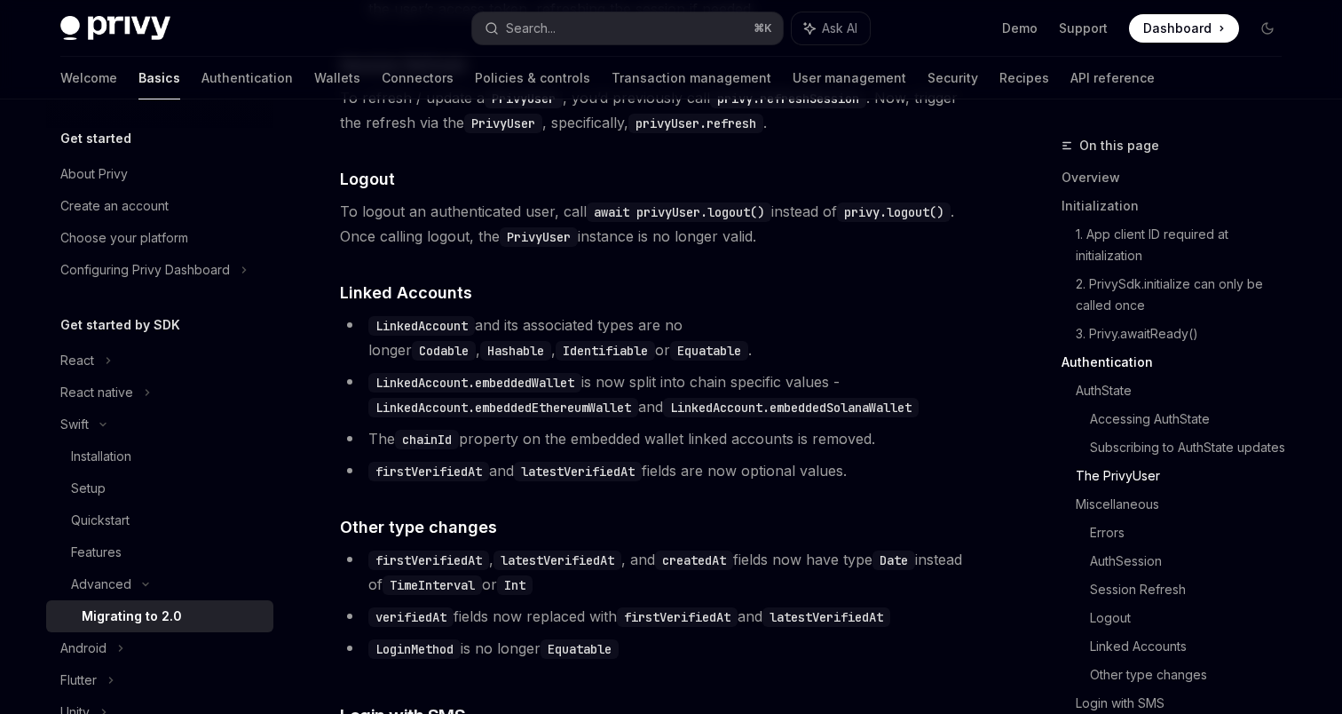
scroll to position [3607, 0]
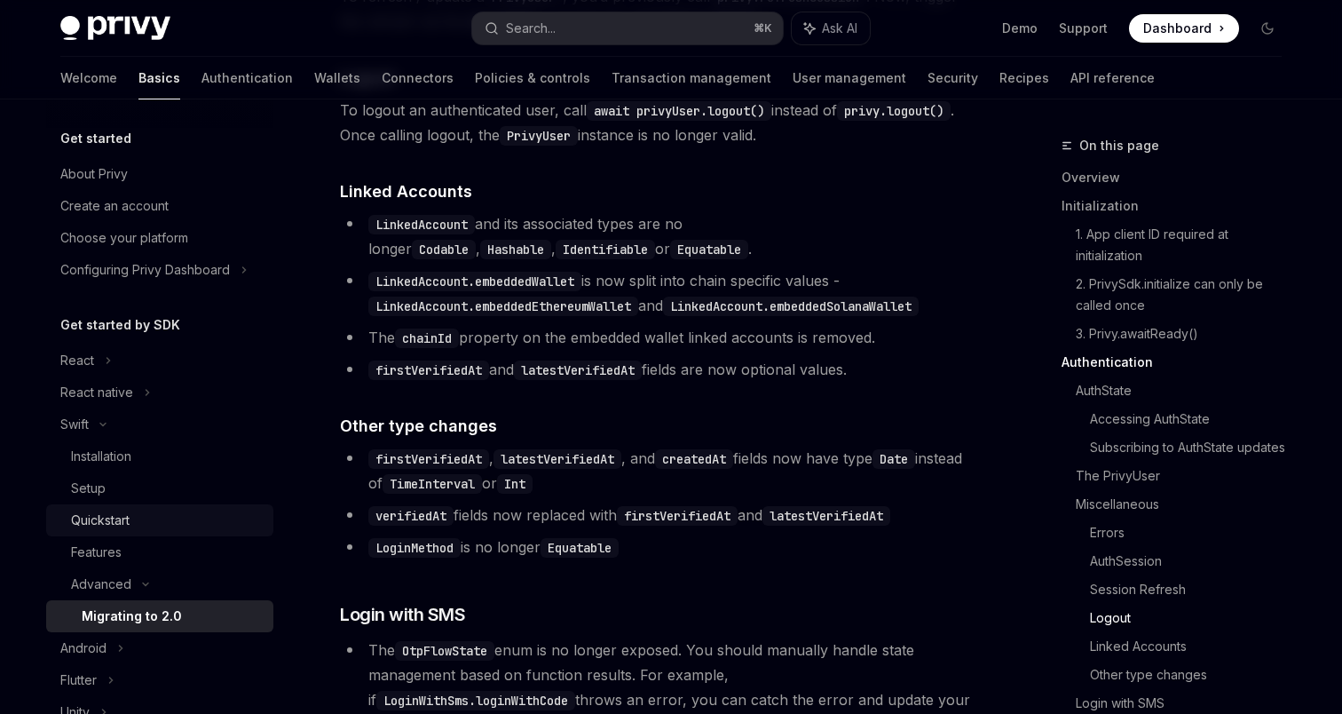
click at [142, 512] on div "Quickstart" at bounding box center [167, 520] width 192 height 21
type textarea "*"
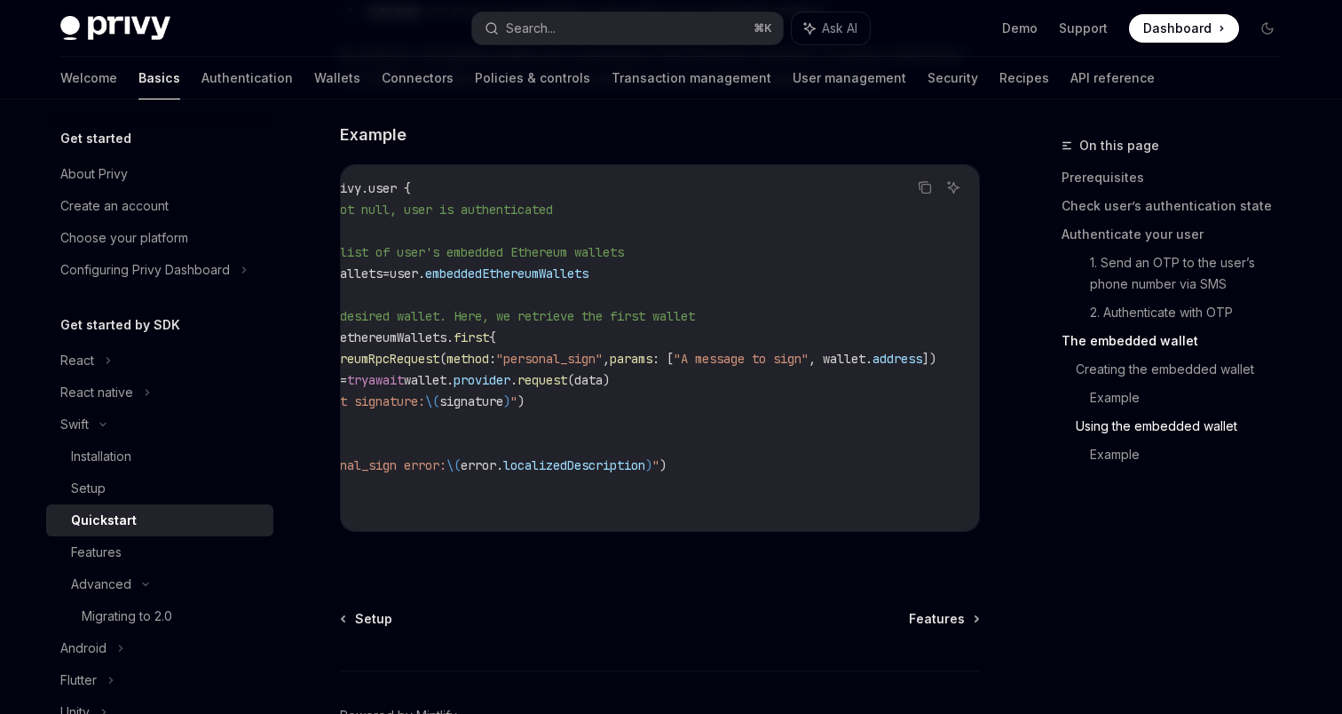
scroll to position [0, 261]
drag, startPoint x: 920, startPoint y: 380, endPoint x: 661, endPoint y: 380, distance: 258.3
click at [661, 367] on span "let data = EthereumRpcRequest ( method : "personal_sign" , params : [ "A messag…" at bounding box center [596, 359] width 682 height 16
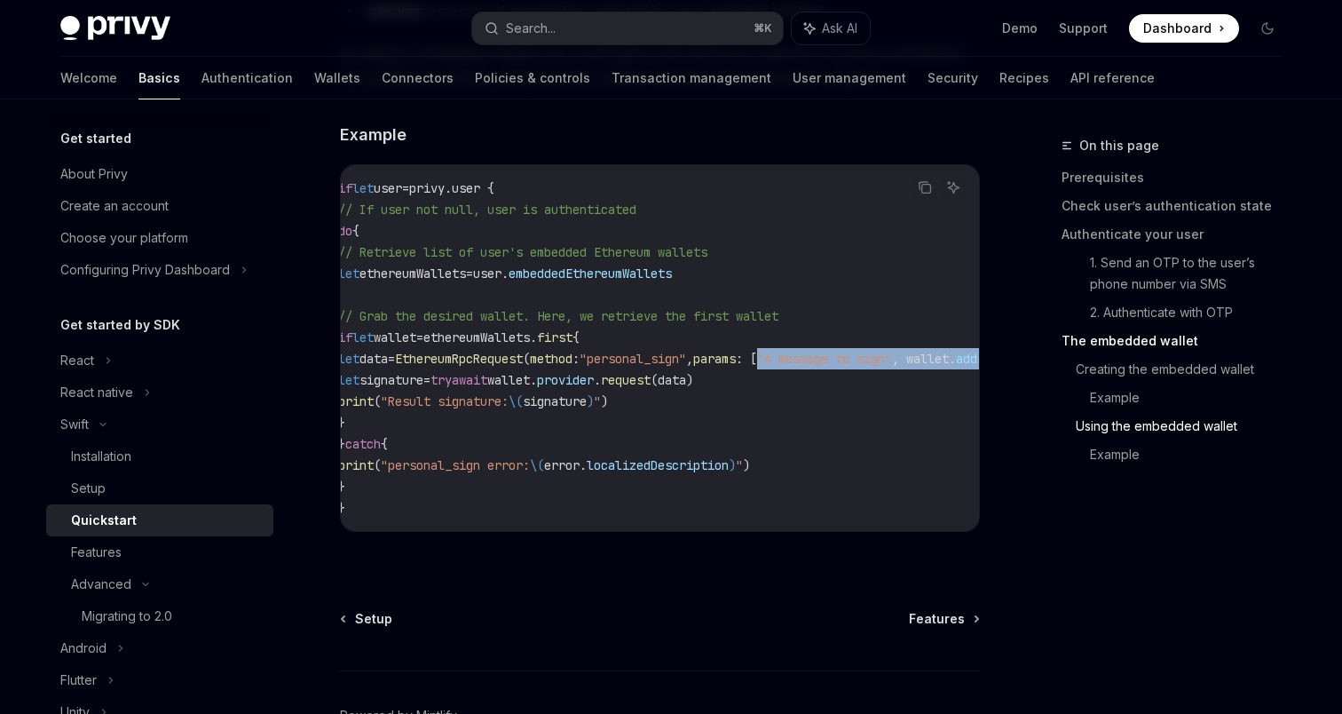
scroll to position [0, 0]
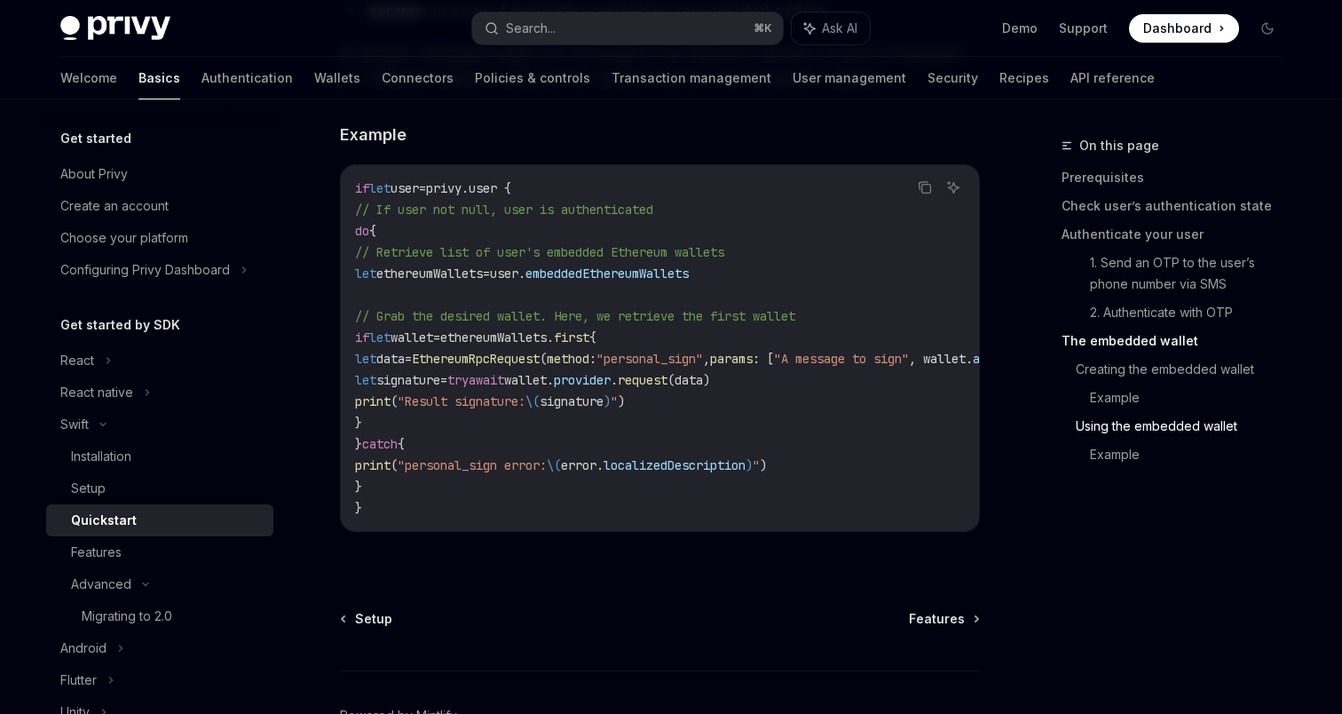
click at [703, 367] on span ""personal_sign"" at bounding box center [650, 359] width 107 height 16
copy span "personal_sign"
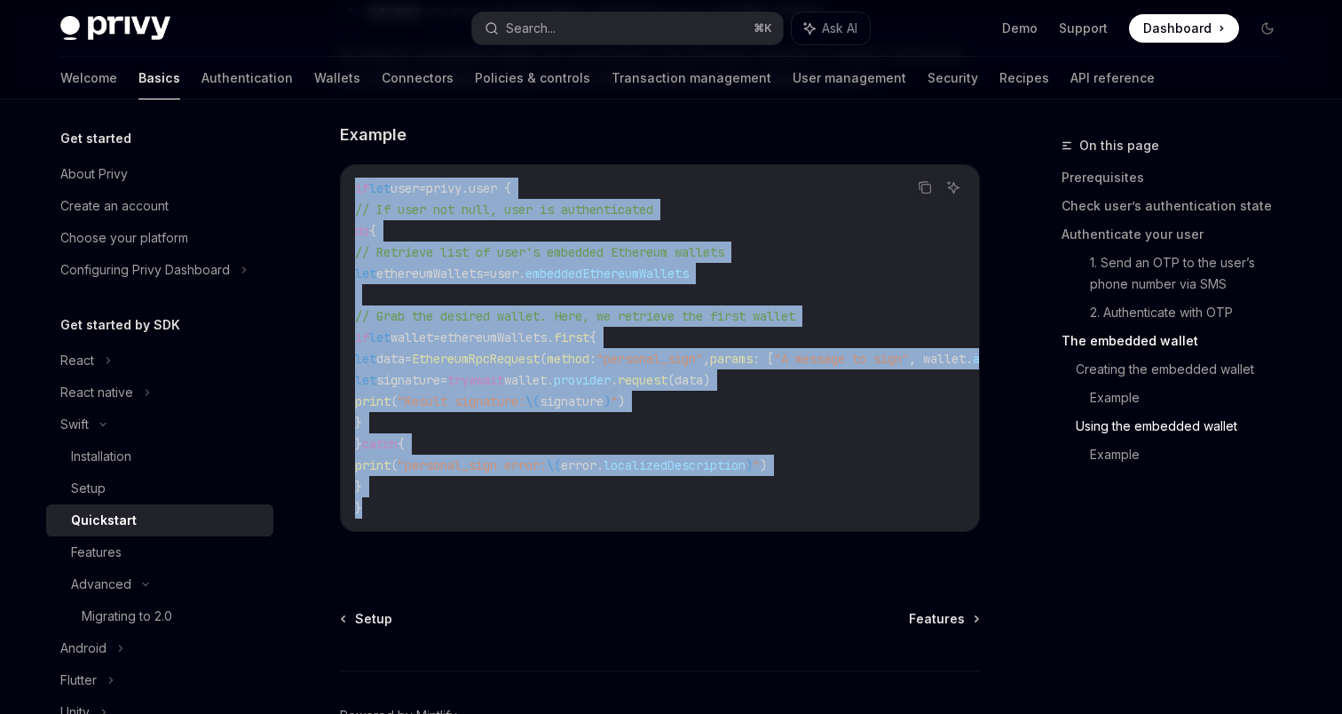
drag, startPoint x: 399, startPoint y: 531, endPoint x: 338, endPoint y: 210, distance: 327.2
click at [433, 345] on span "wallet" at bounding box center [412, 337] width 43 height 16
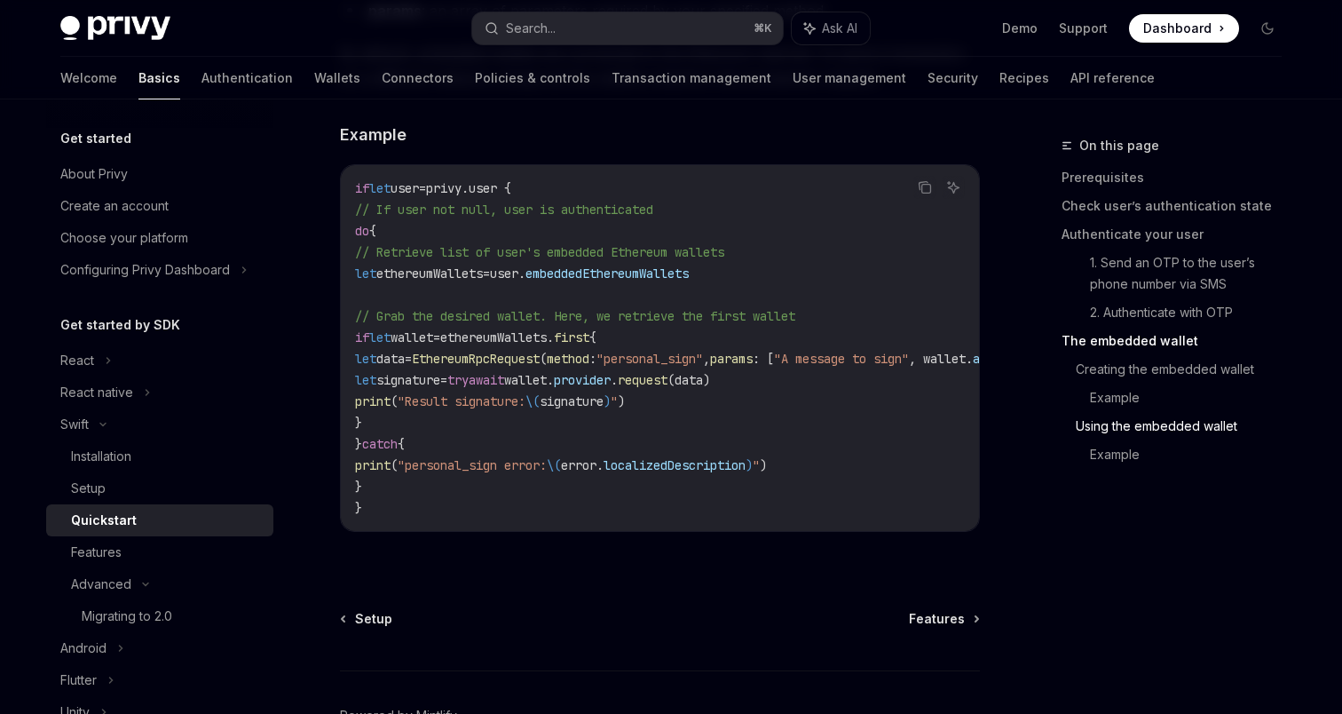
drag, startPoint x: 447, startPoint y: 441, endPoint x: 394, endPoint y: 289, distance: 161.7
click at [394, 289] on code "if let user = privy.user { // If user not null, user is authenticated do { // R…" at bounding box center [717, 348] width 724 height 341
copy code "let ethereumWallets = user. embeddedEthereumWallets // Grab the desired wallet.…"
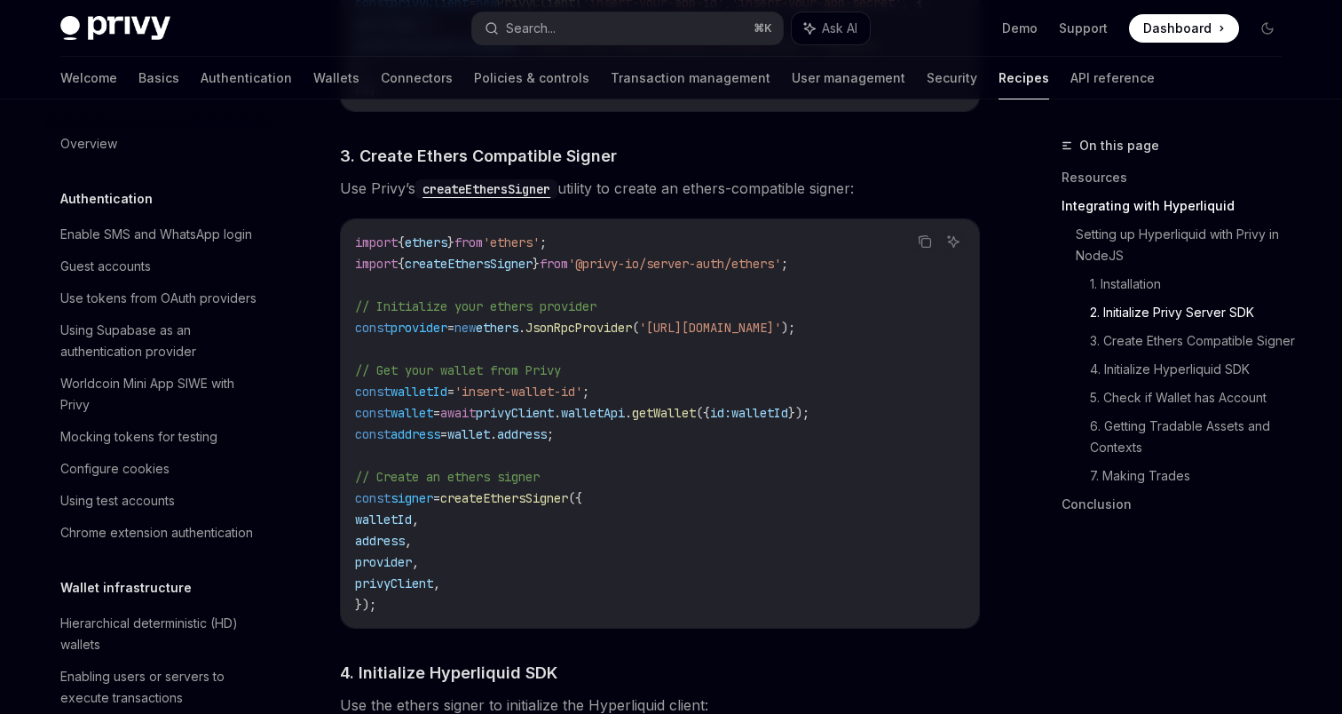
scroll to position [1735, 0]
